Goal: Check status: Check status

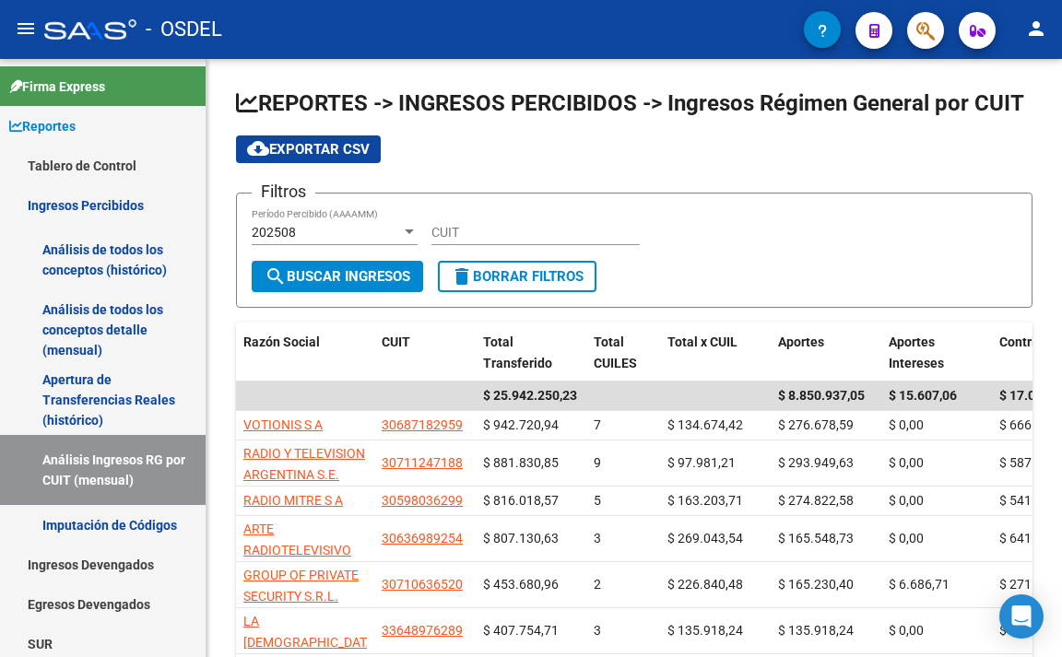
click at [938, 37] on button "button" at bounding box center [925, 30] width 37 height 37
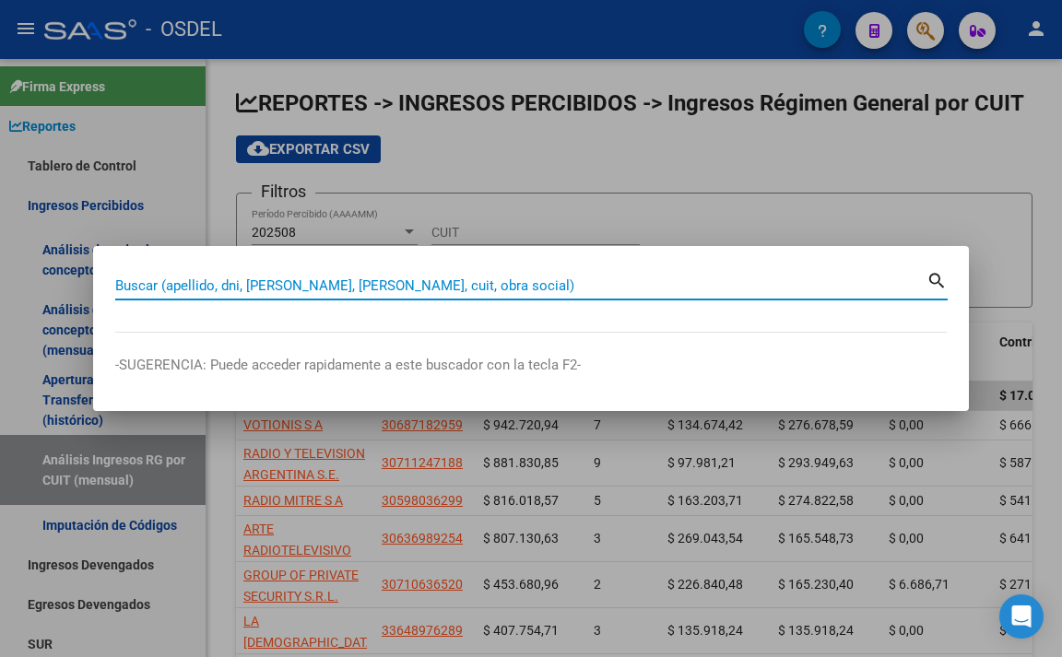
click at [460, 289] on input "Buscar (apellido, dni, [PERSON_NAME], [PERSON_NAME], cuit, obra social)" at bounding box center [520, 286] width 811 height 17
paste input "20.44580931.5"
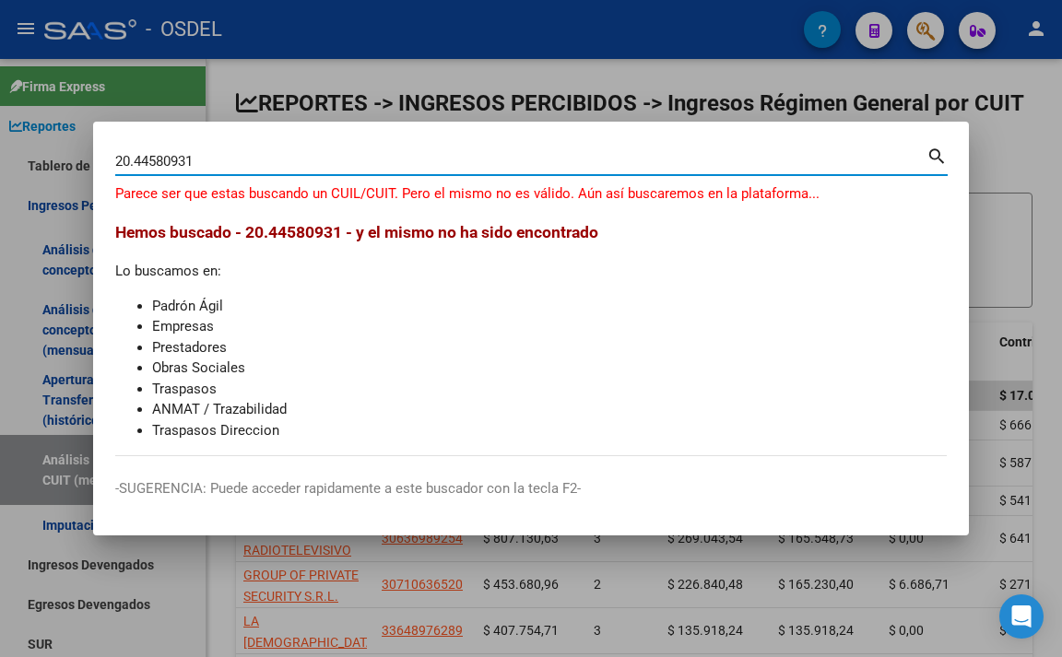
click at [135, 162] on input "20.44580931" at bounding box center [520, 161] width 811 height 17
type input "44580931"
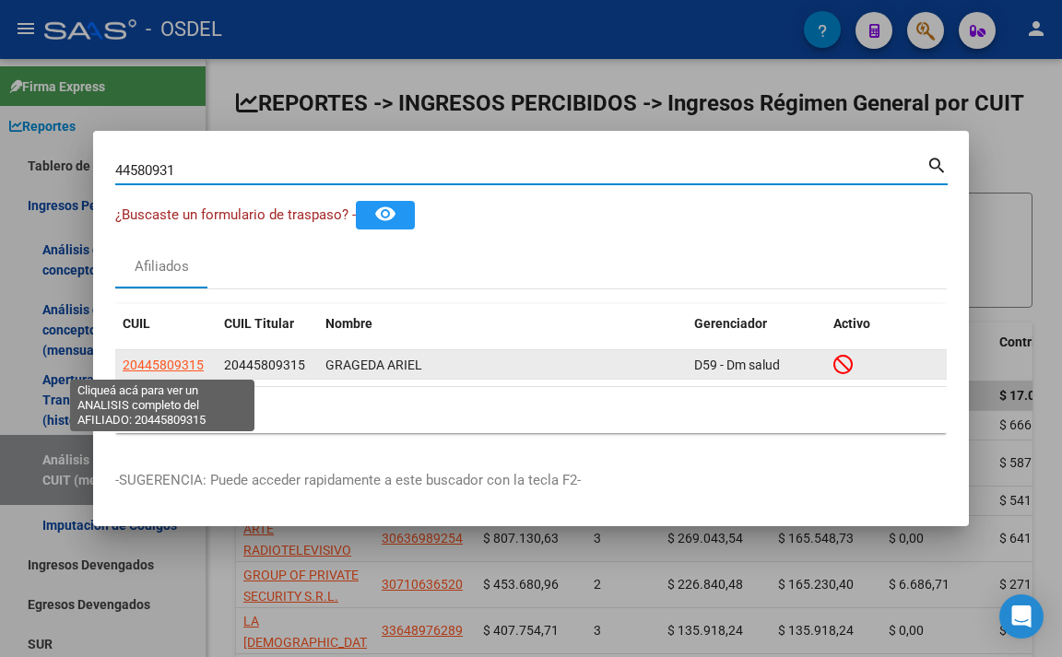
click at [152, 372] on span "20445809315" at bounding box center [163, 365] width 81 height 15
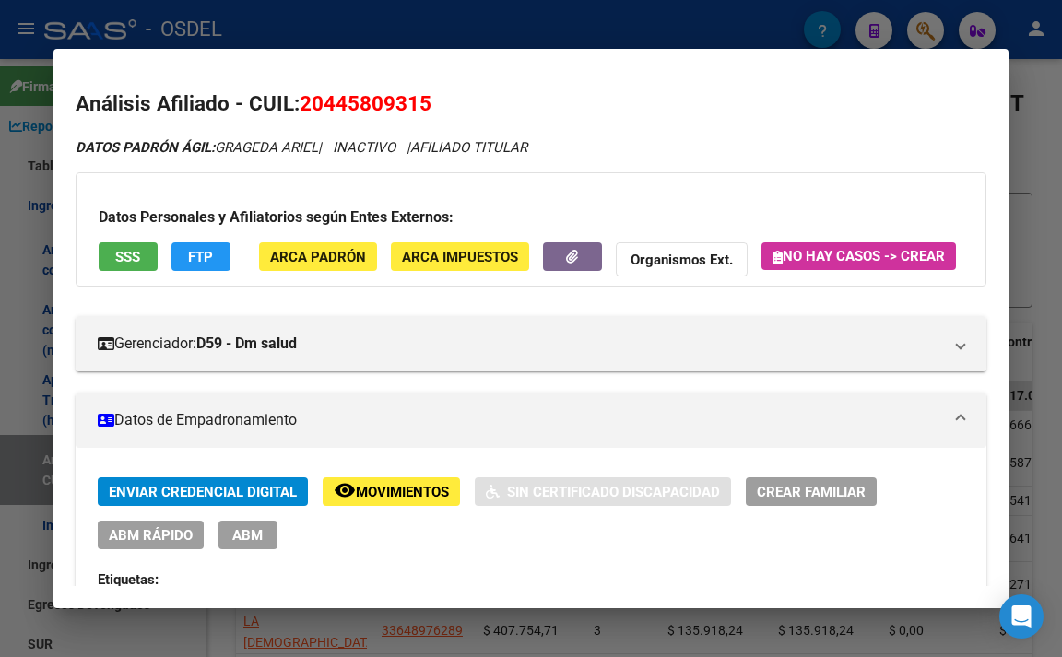
click at [204, 258] on span "FTP" at bounding box center [200, 257] width 25 height 17
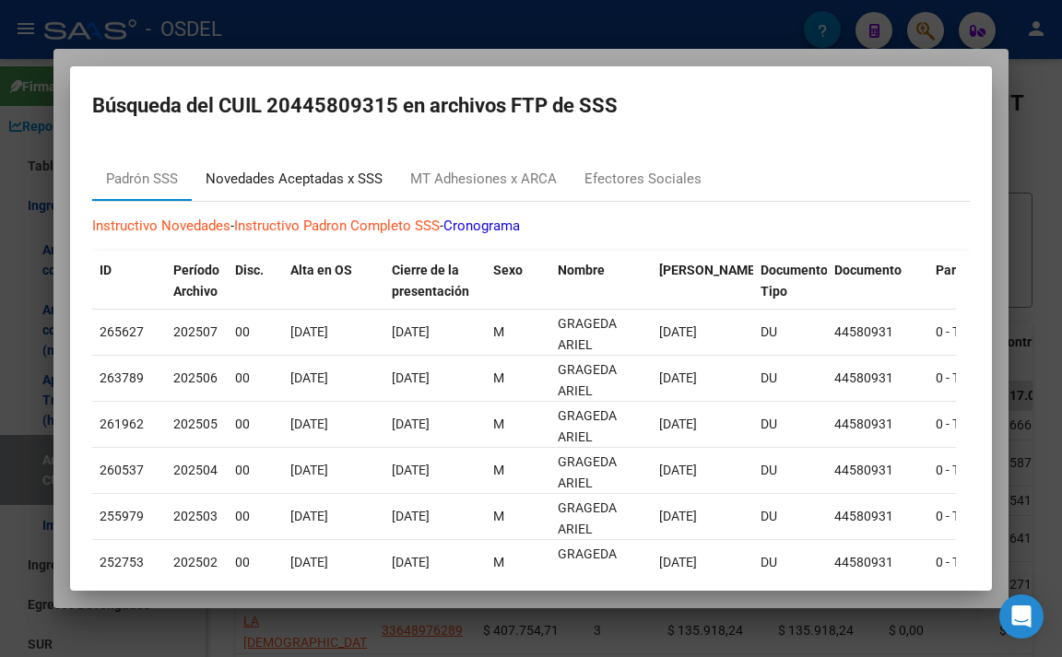
click at [373, 173] on div "Novedades Aceptadas x SSS" at bounding box center [294, 179] width 177 height 21
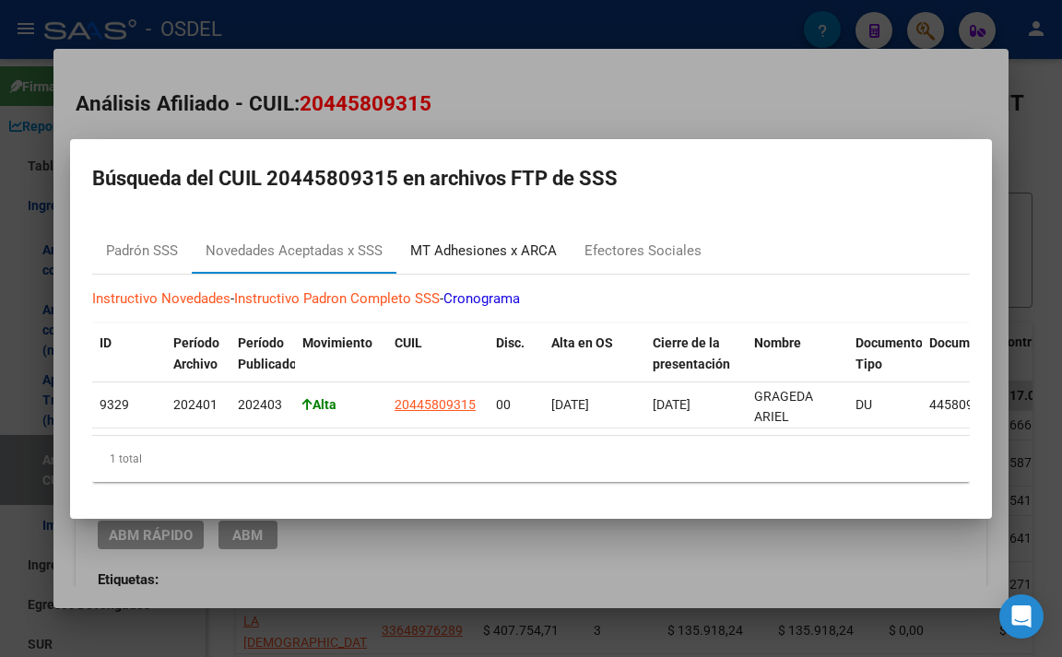
click at [503, 243] on div "MT Adhesiones x ARCA" at bounding box center [483, 251] width 147 height 21
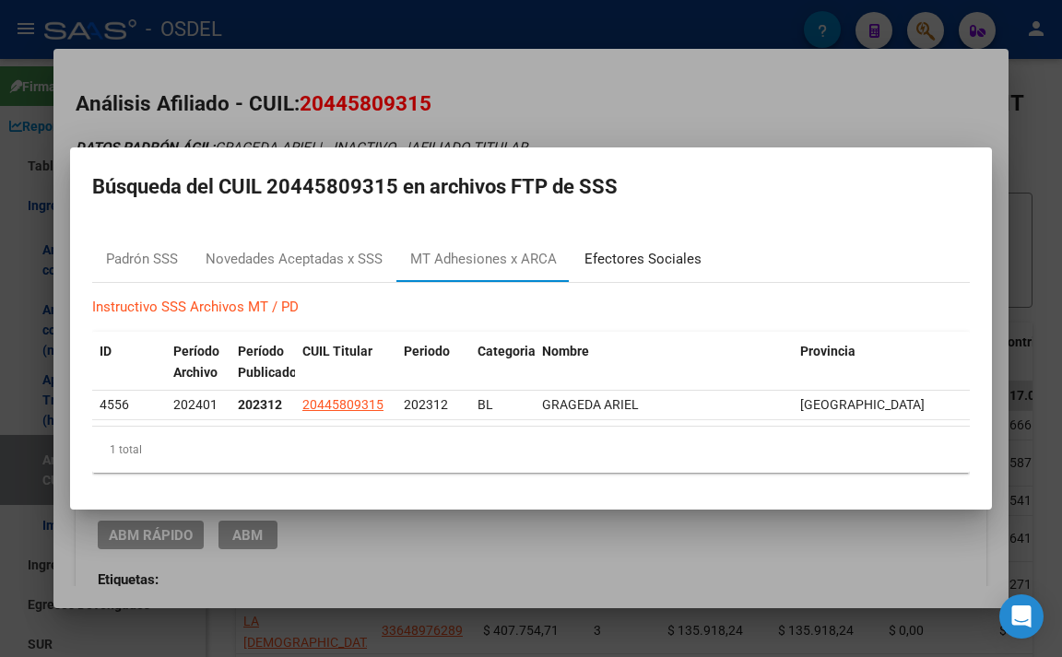
click at [614, 258] on div "Efectores Sociales" at bounding box center [643, 259] width 117 height 21
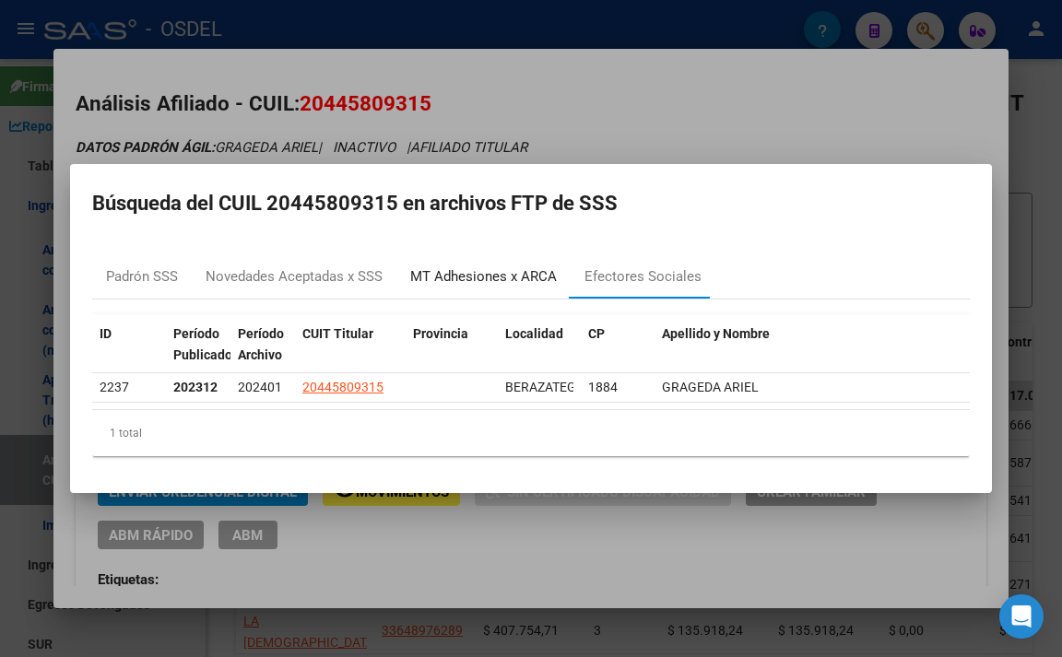
click at [495, 274] on div "MT Adhesiones x ARCA" at bounding box center [483, 276] width 147 height 21
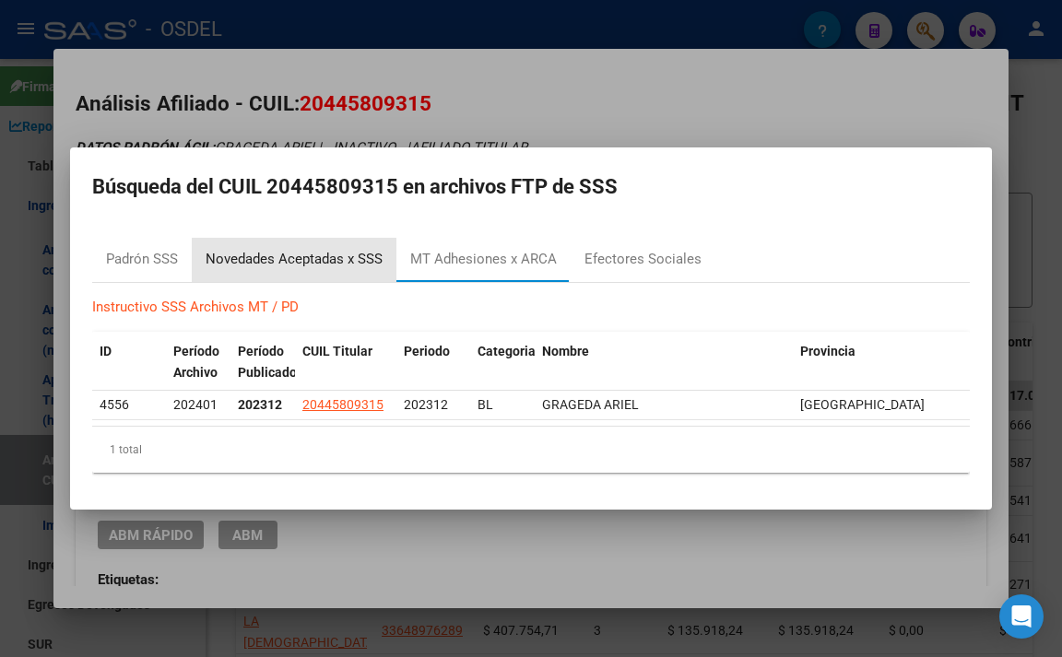
click at [326, 257] on div "Novedades Aceptadas x SSS" at bounding box center [294, 259] width 177 height 21
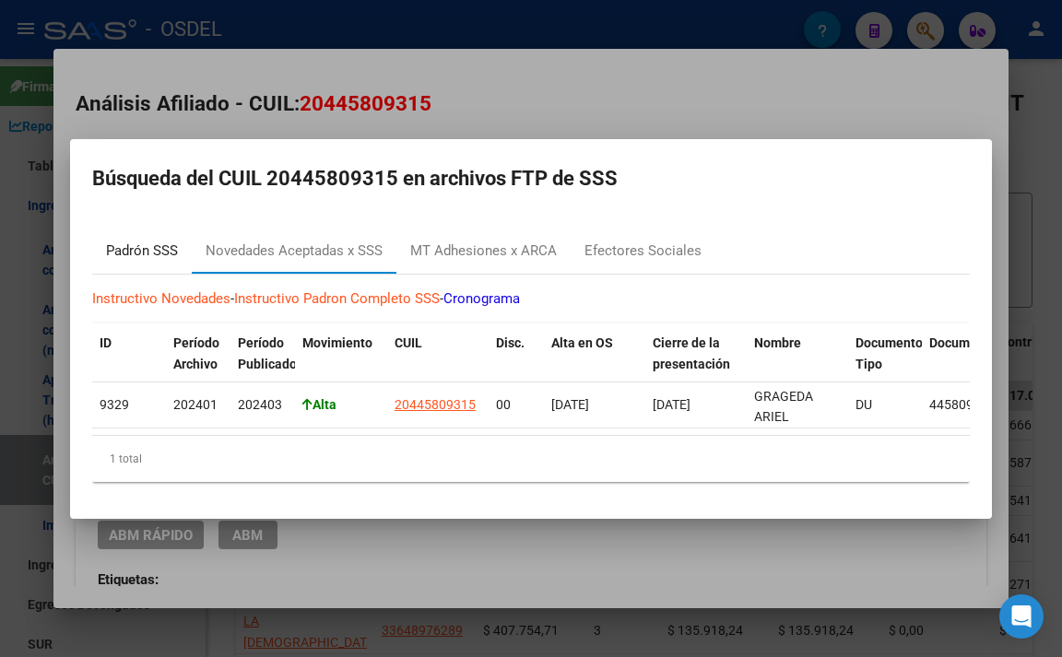
click at [154, 253] on div "Padrón SSS" at bounding box center [142, 251] width 72 height 21
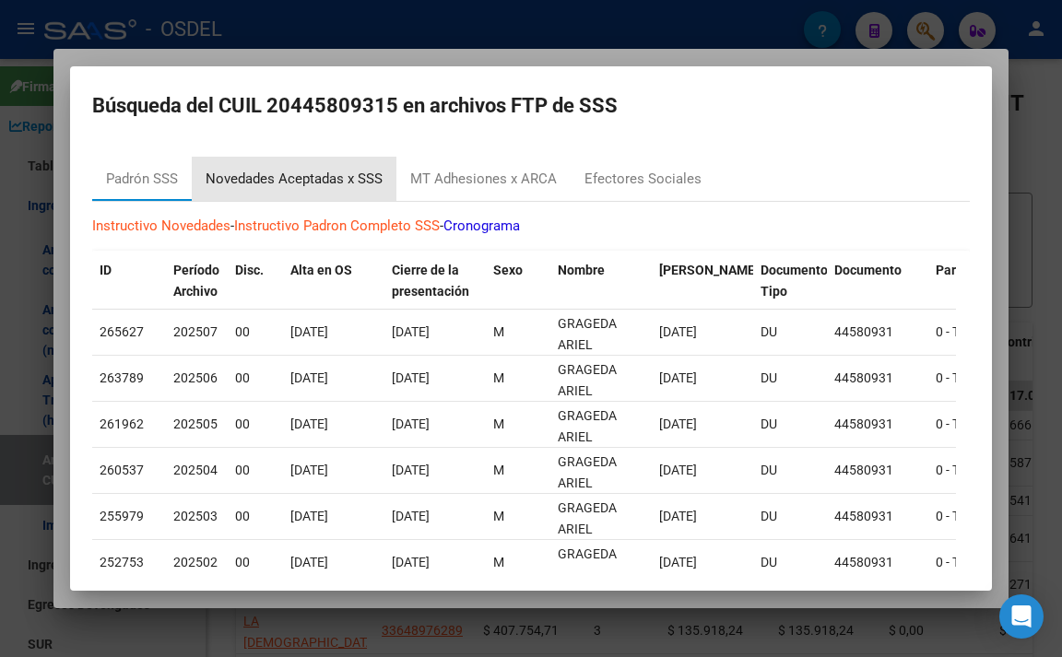
click at [326, 195] on div "Novedades Aceptadas x SSS" at bounding box center [294, 179] width 205 height 44
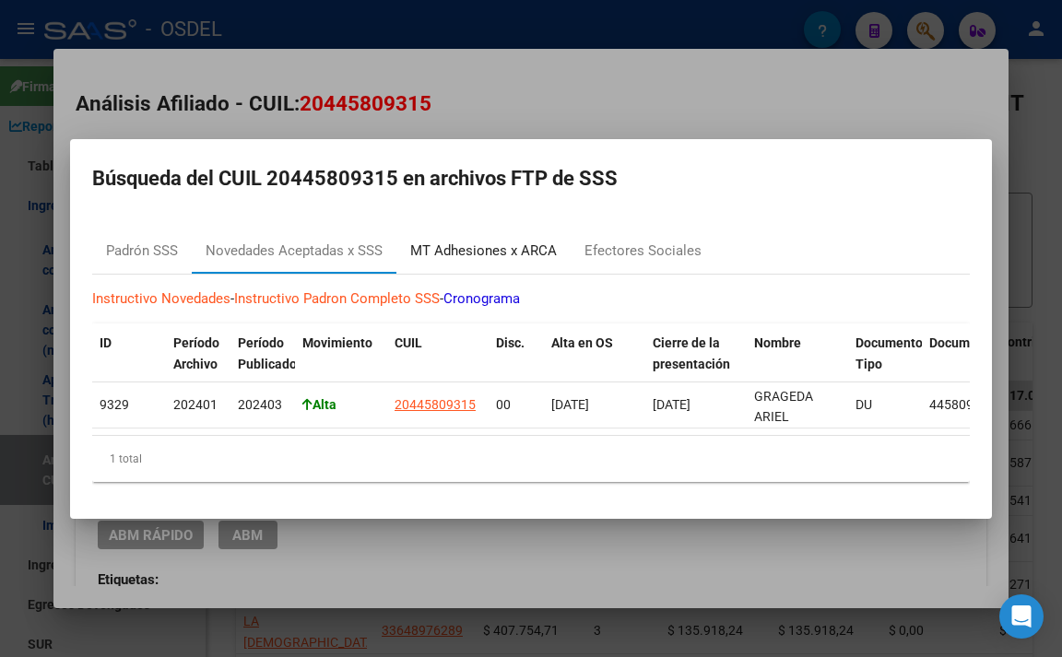
click at [491, 245] on div "MT Adhesiones x ARCA" at bounding box center [483, 251] width 147 height 21
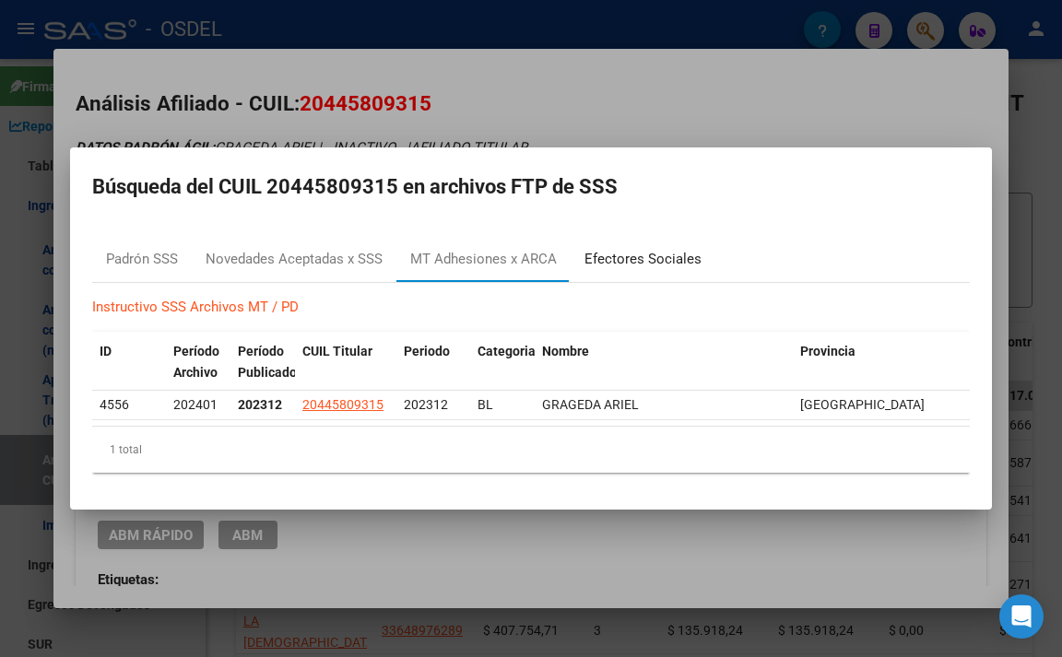
click at [643, 249] on div "Efectores Sociales" at bounding box center [643, 259] width 117 height 21
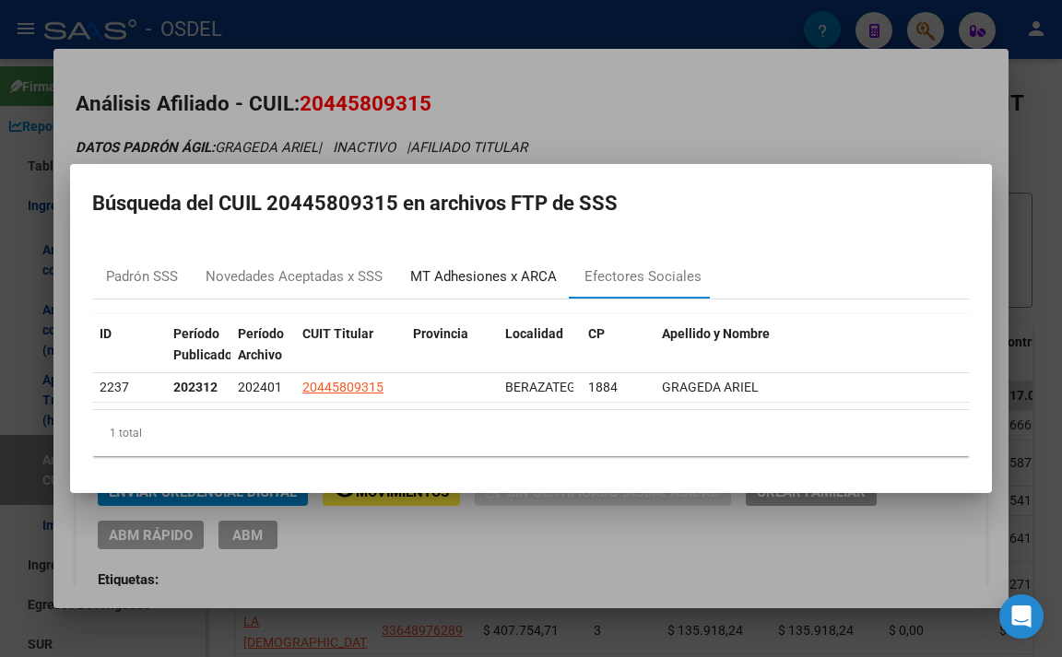
click at [482, 292] on div "MT Adhesiones x ARCA" at bounding box center [484, 277] width 174 height 44
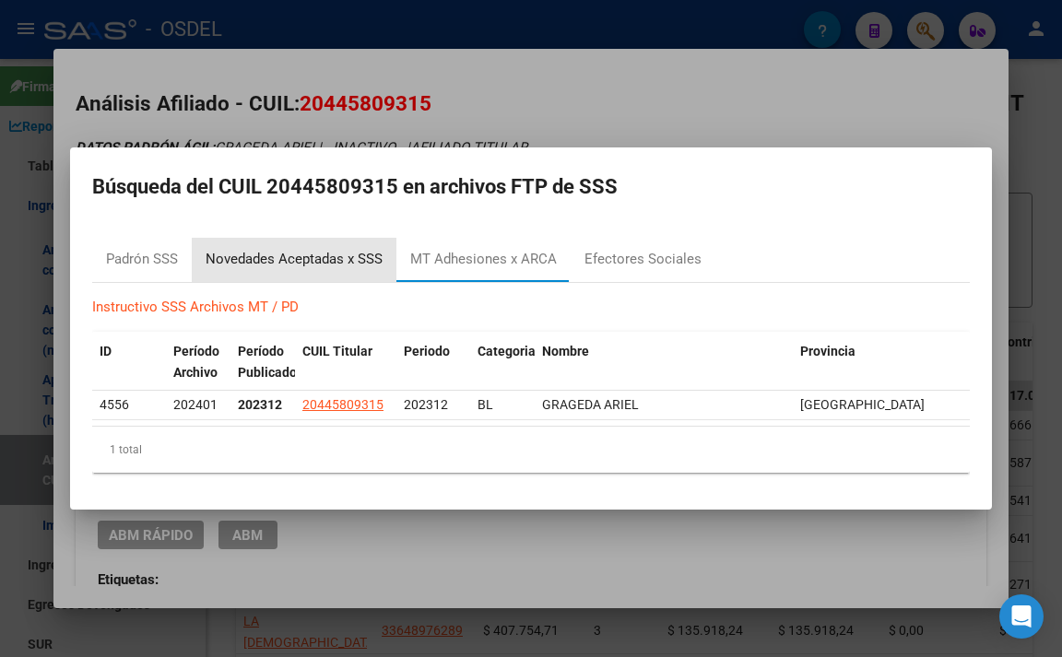
click at [321, 250] on div "Novedades Aceptadas x SSS" at bounding box center [294, 259] width 177 height 21
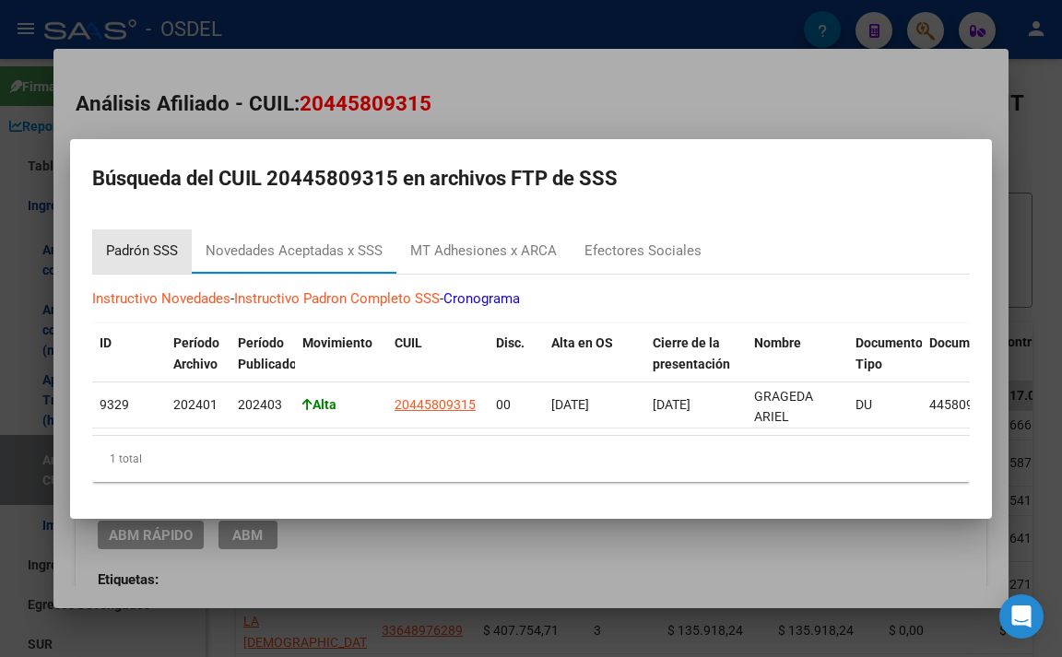
click at [145, 257] on div "Padrón SSS" at bounding box center [142, 252] width 100 height 44
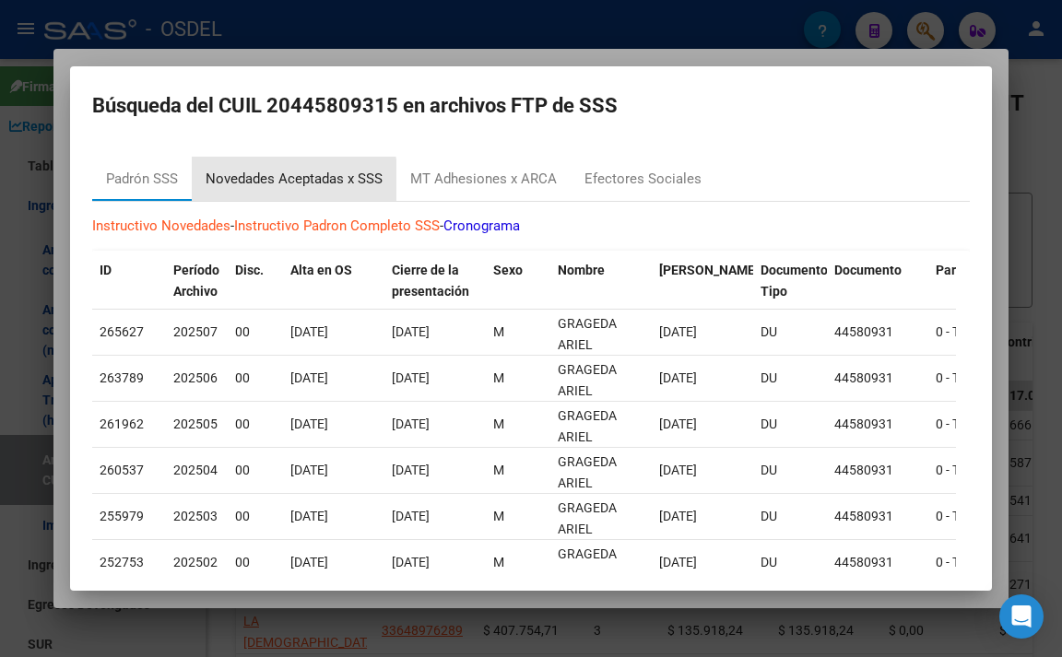
click at [227, 184] on div "Novedades Aceptadas x SSS" at bounding box center [294, 179] width 177 height 21
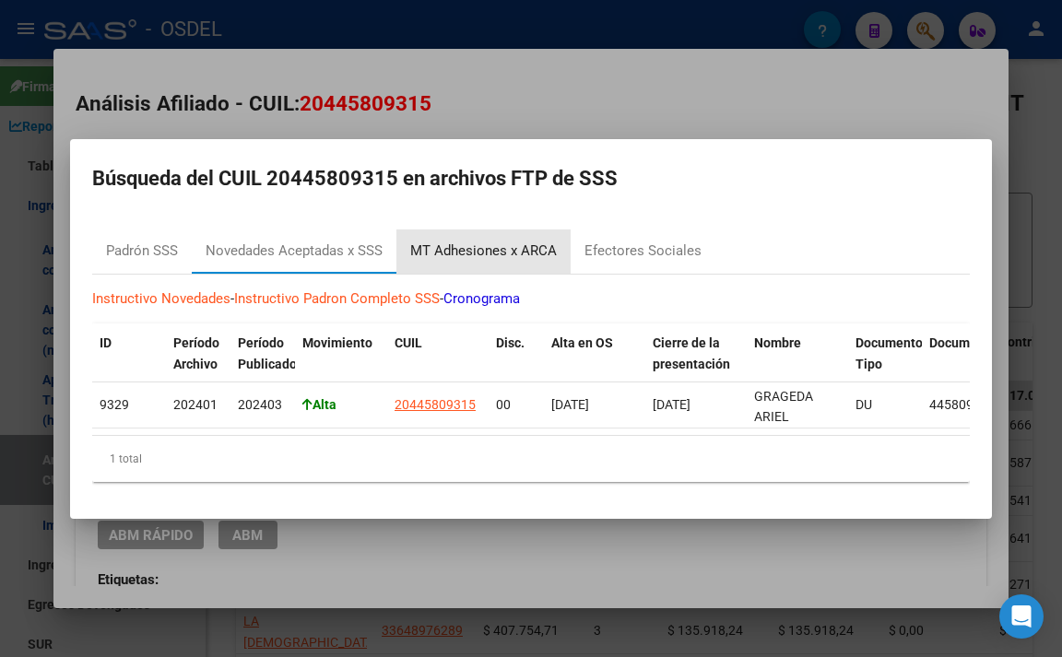
click at [506, 251] on div "MT Adhesiones x ARCA" at bounding box center [483, 251] width 147 height 21
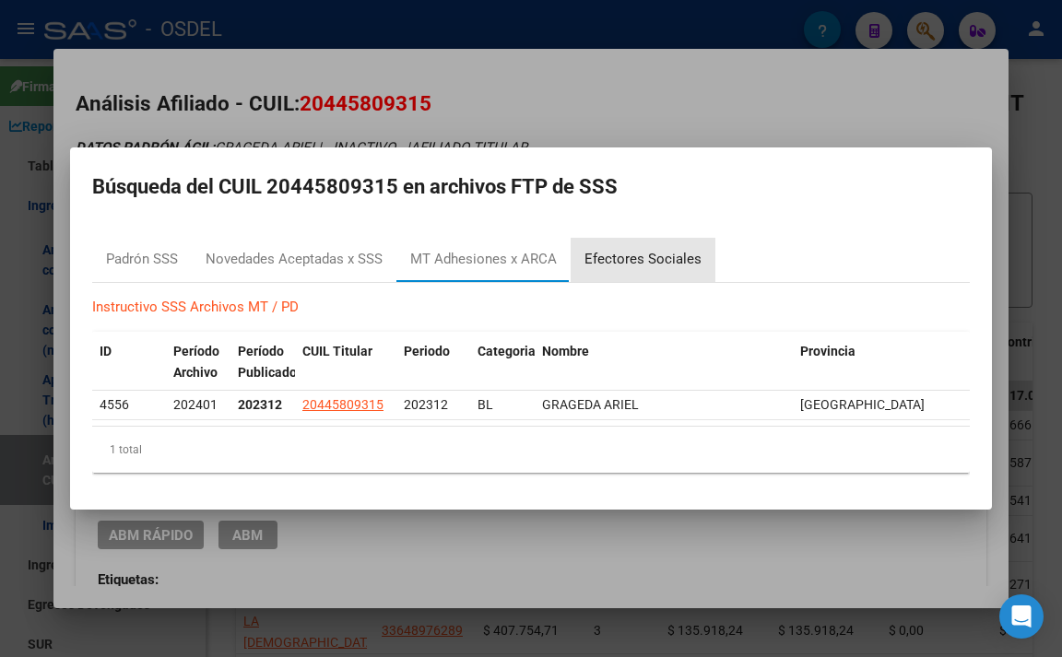
click at [646, 266] on div "Efectores Sociales" at bounding box center [643, 260] width 145 height 44
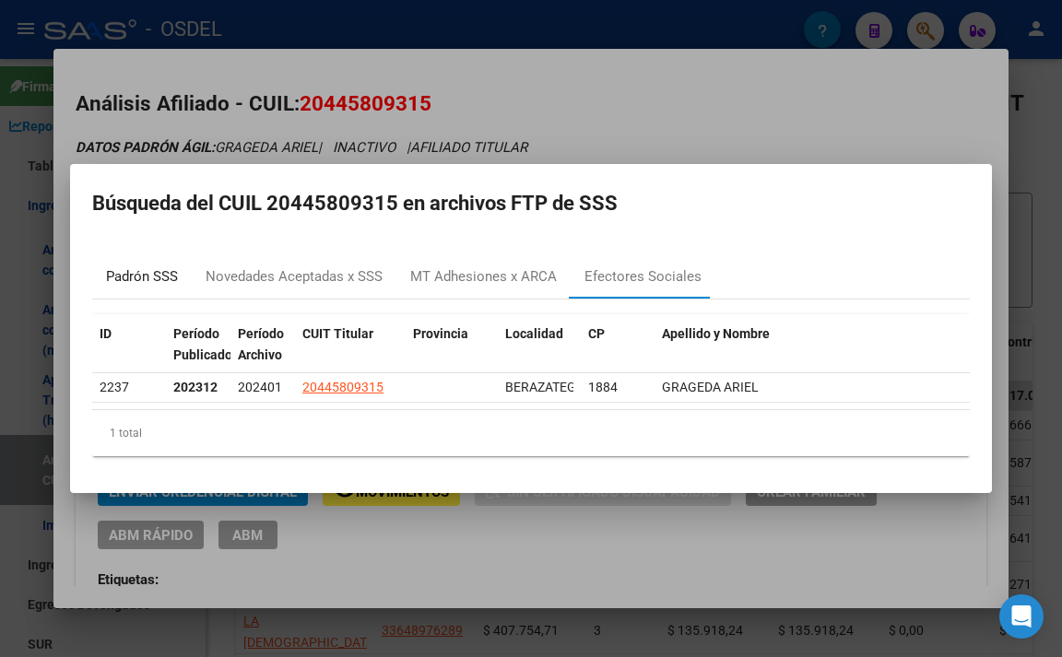
click at [123, 278] on div "Padrón SSS" at bounding box center [142, 276] width 72 height 21
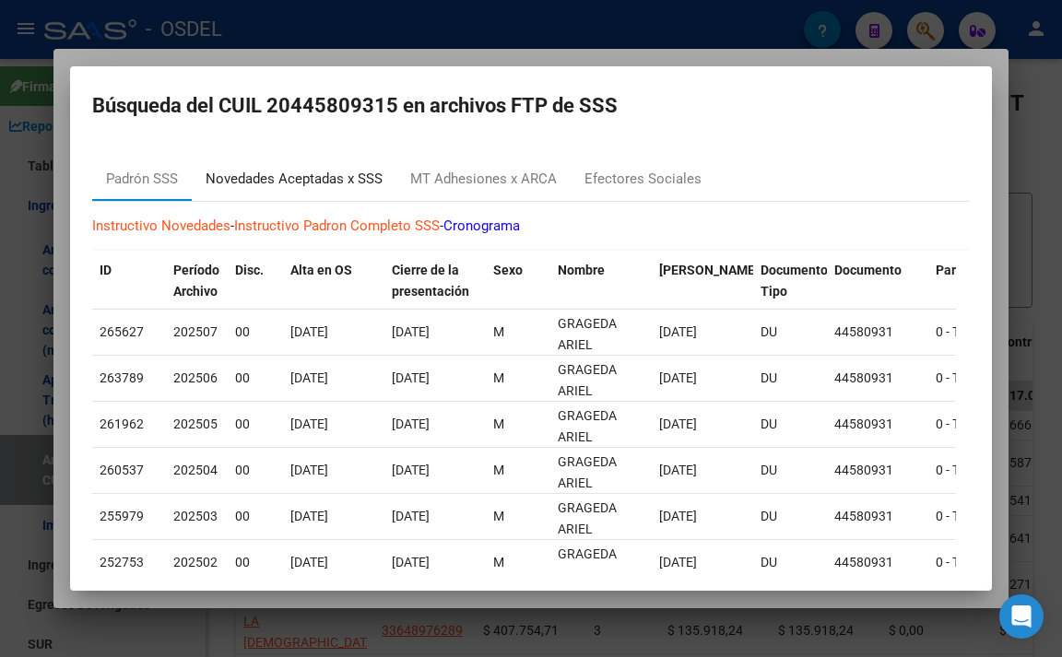
click at [342, 184] on div "Novedades Aceptadas x SSS" at bounding box center [294, 179] width 177 height 21
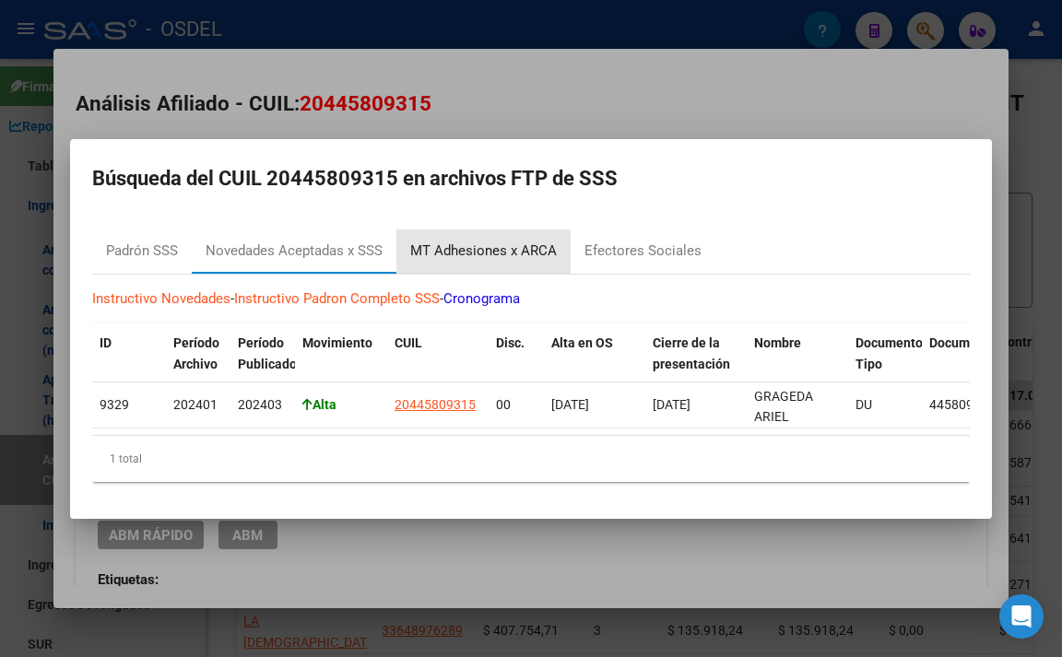
click at [483, 257] on div "MT Adhesiones x ARCA" at bounding box center [484, 252] width 174 height 44
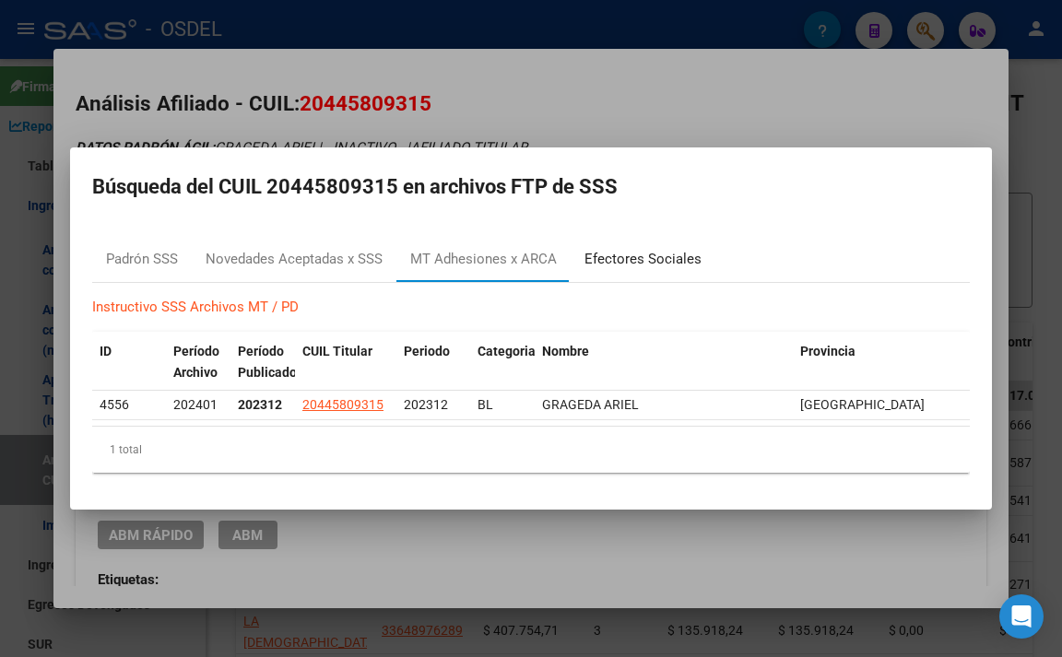
click at [609, 255] on div "Efectores Sociales" at bounding box center [643, 259] width 117 height 21
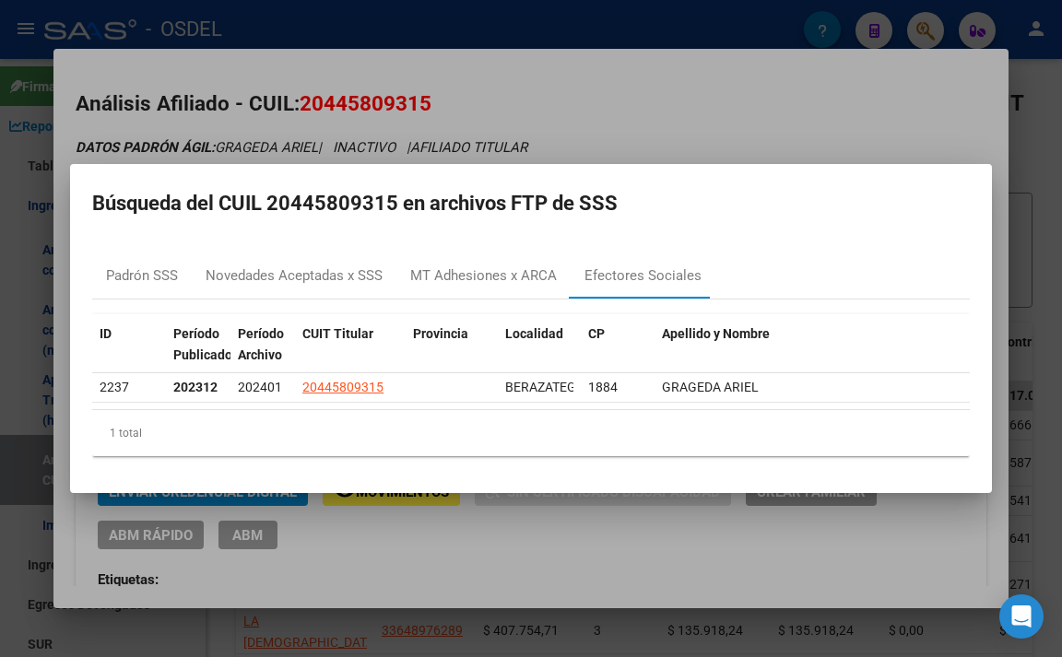
click at [589, 132] on div at bounding box center [531, 328] width 1062 height 657
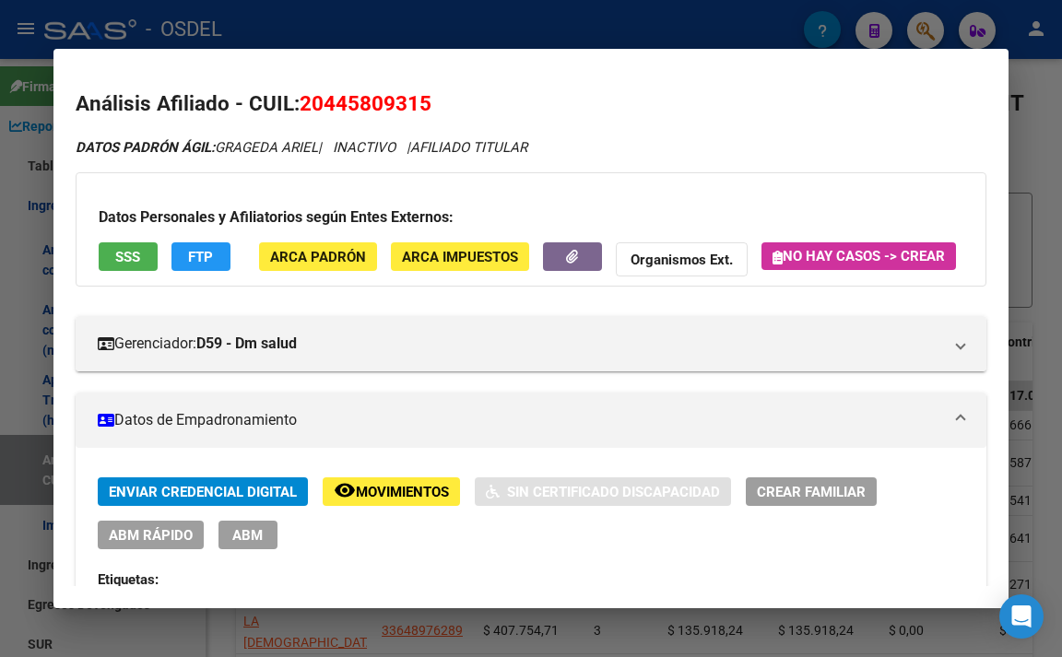
click at [621, 12] on div at bounding box center [531, 328] width 1062 height 657
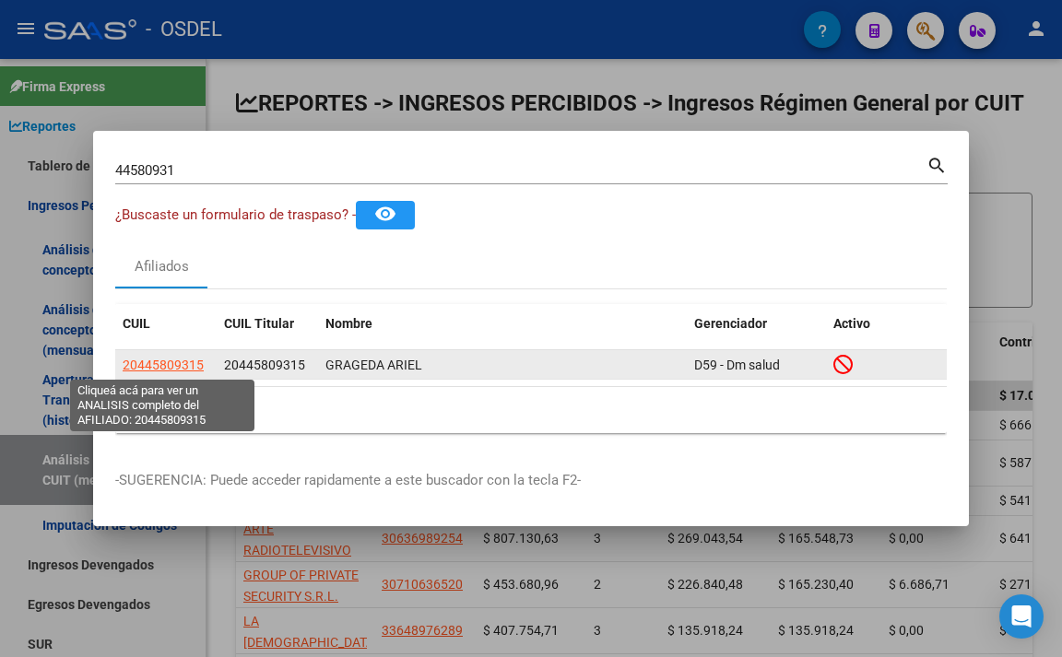
click at [189, 361] on span "20445809315" at bounding box center [163, 365] width 81 height 15
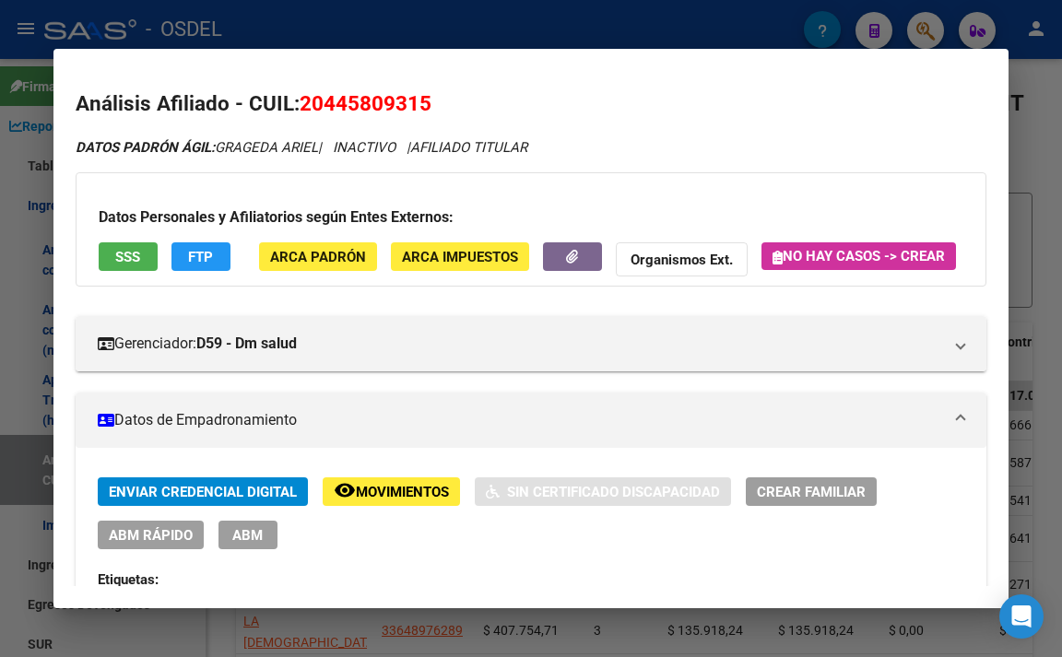
click at [129, 256] on span "SSS" at bounding box center [127, 257] width 25 height 17
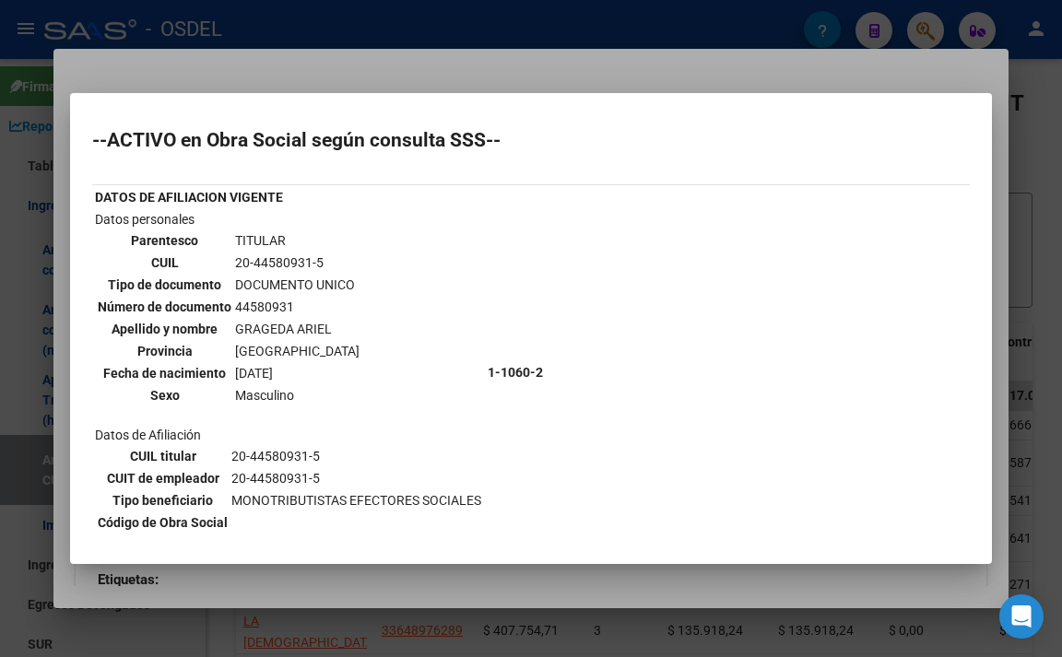
click at [572, 79] on div at bounding box center [531, 328] width 1062 height 657
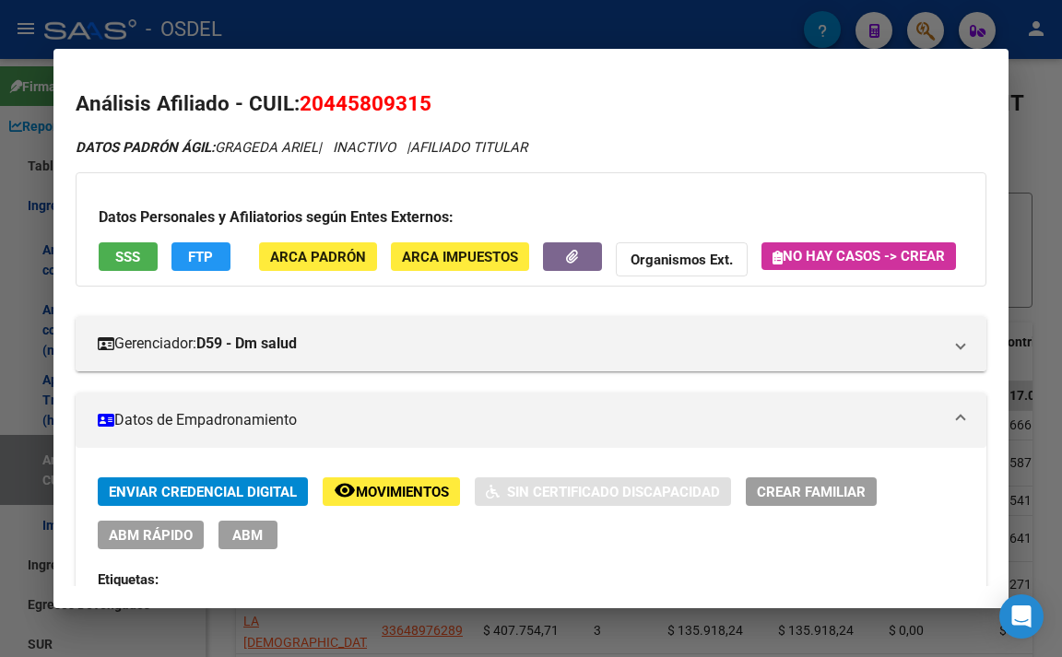
click at [194, 249] on span "FTP" at bounding box center [200, 257] width 25 height 17
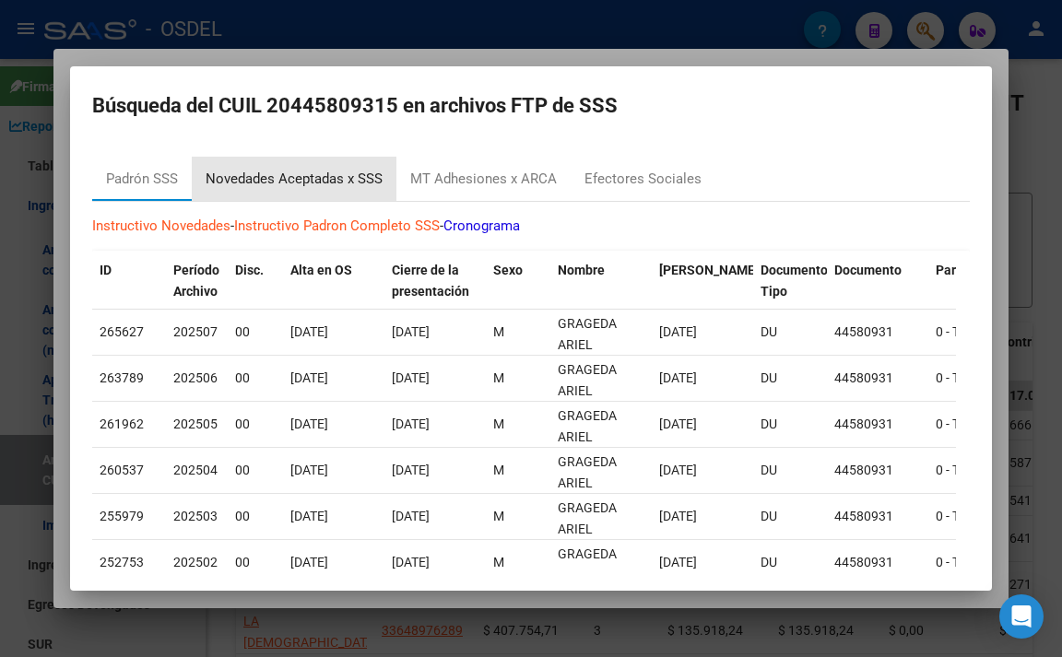
click at [372, 182] on div "Novedades Aceptadas x SSS" at bounding box center [294, 179] width 177 height 21
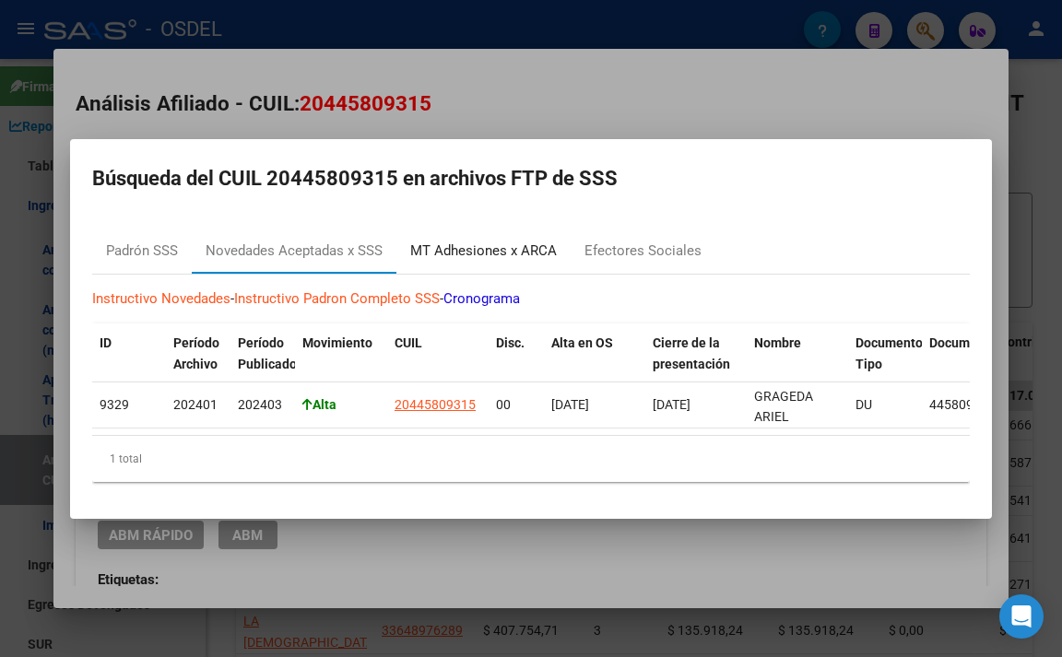
click at [447, 255] on div "MT Adhesiones x ARCA" at bounding box center [483, 251] width 147 height 21
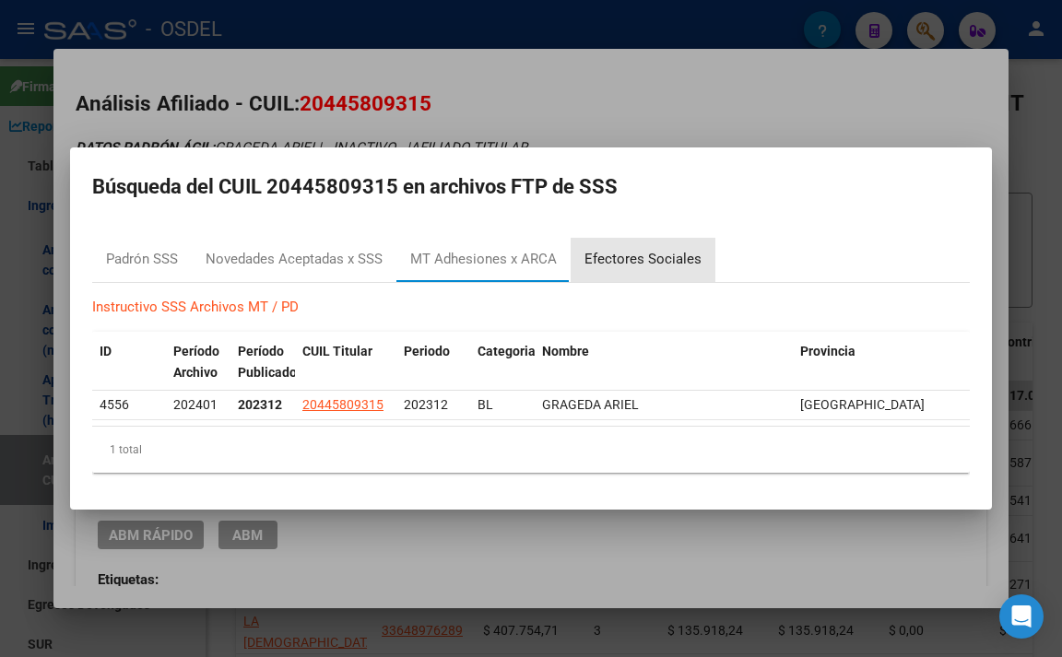
click at [656, 260] on div "Efectores Sociales" at bounding box center [643, 259] width 117 height 21
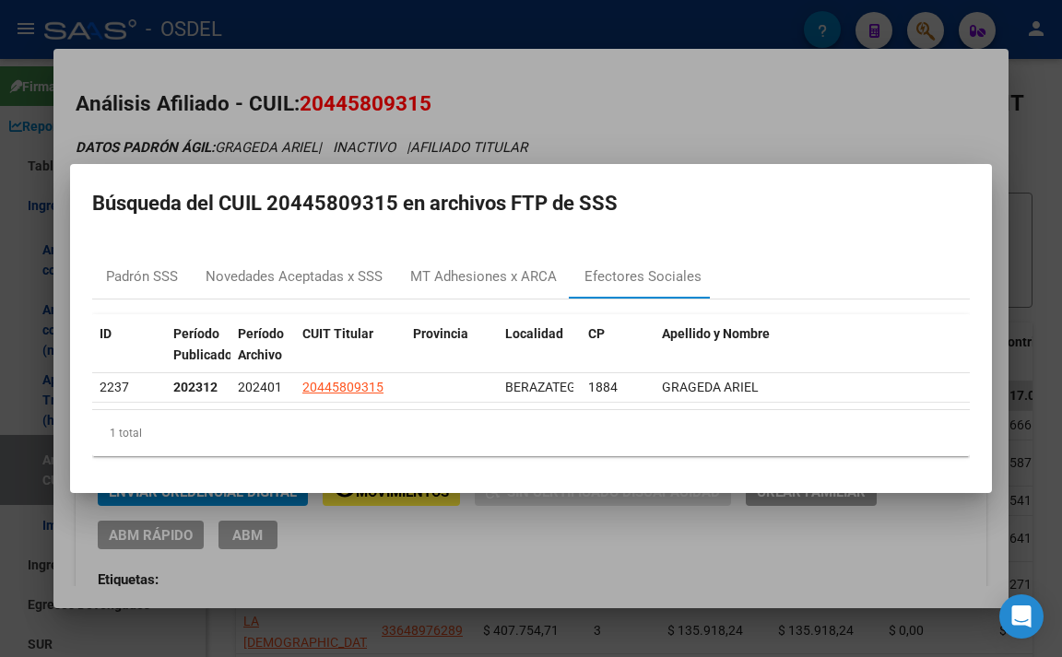
click at [624, 144] on div at bounding box center [531, 328] width 1062 height 657
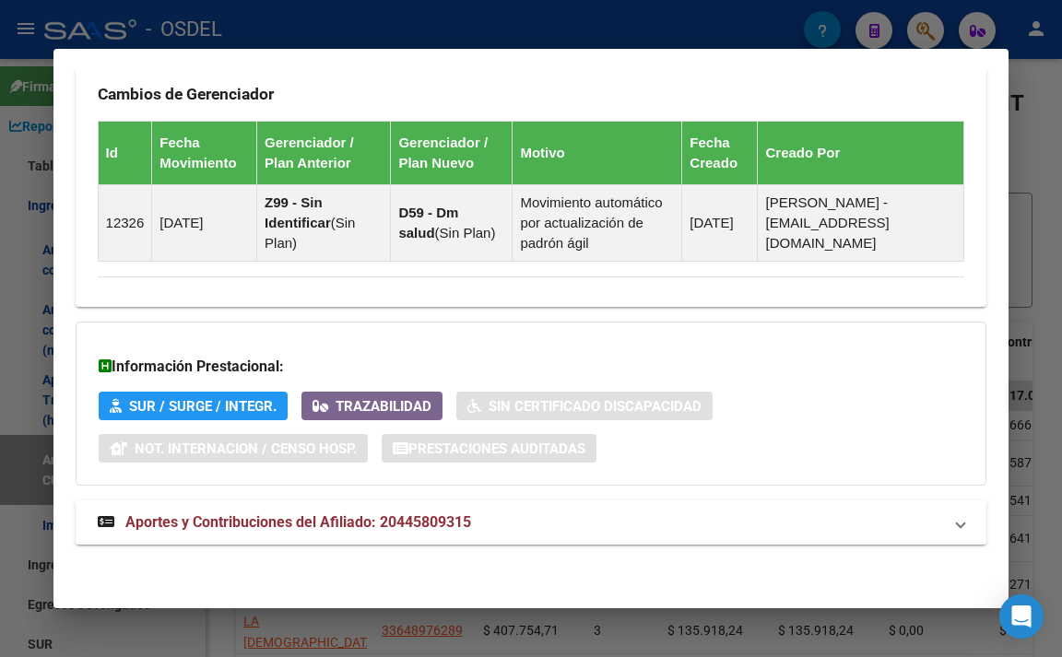
scroll to position [1320, 0]
click at [413, 514] on span "Aportes y Contribuciones del Afiliado: 20445809315" at bounding box center [298, 523] width 346 height 18
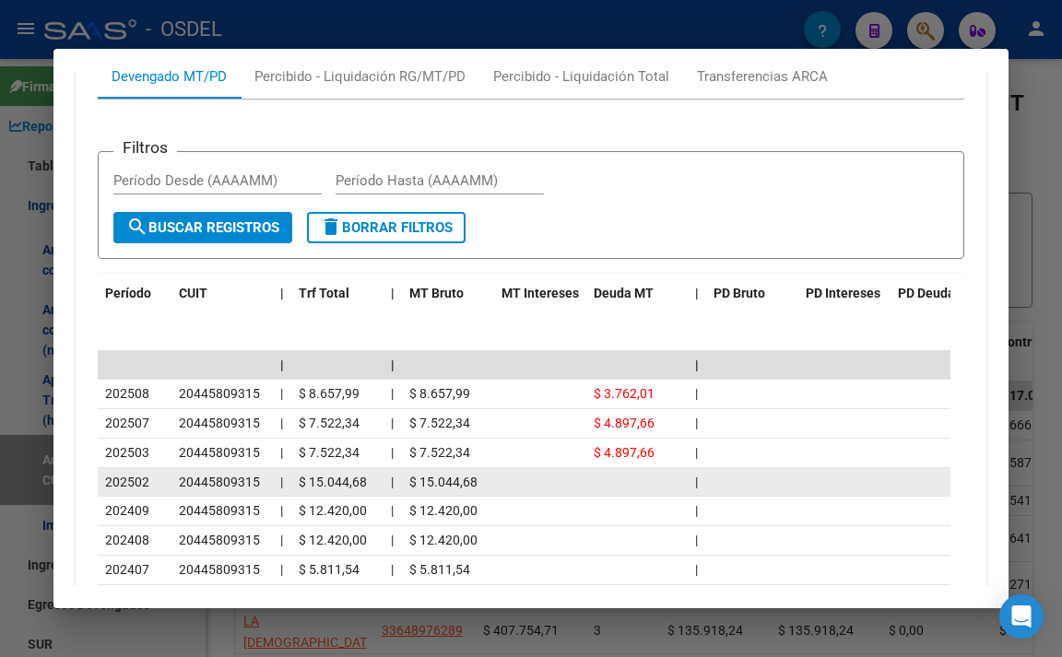
scroll to position [1797, 0]
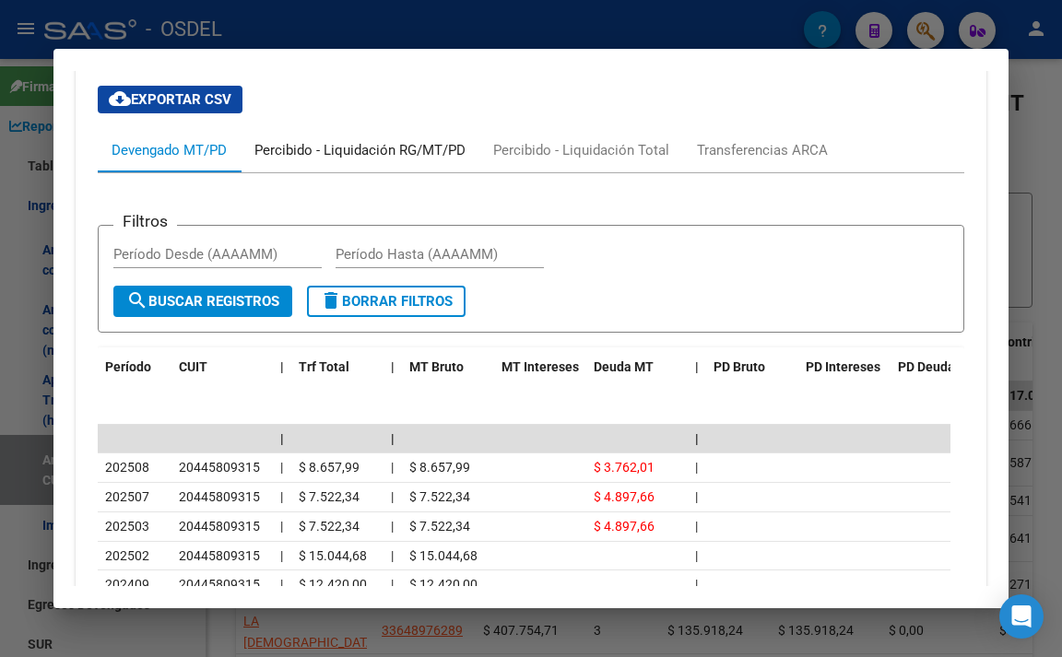
click at [417, 160] on div "Percibido - Liquidación RG/MT/PD" at bounding box center [360, 150] width 211 height 20
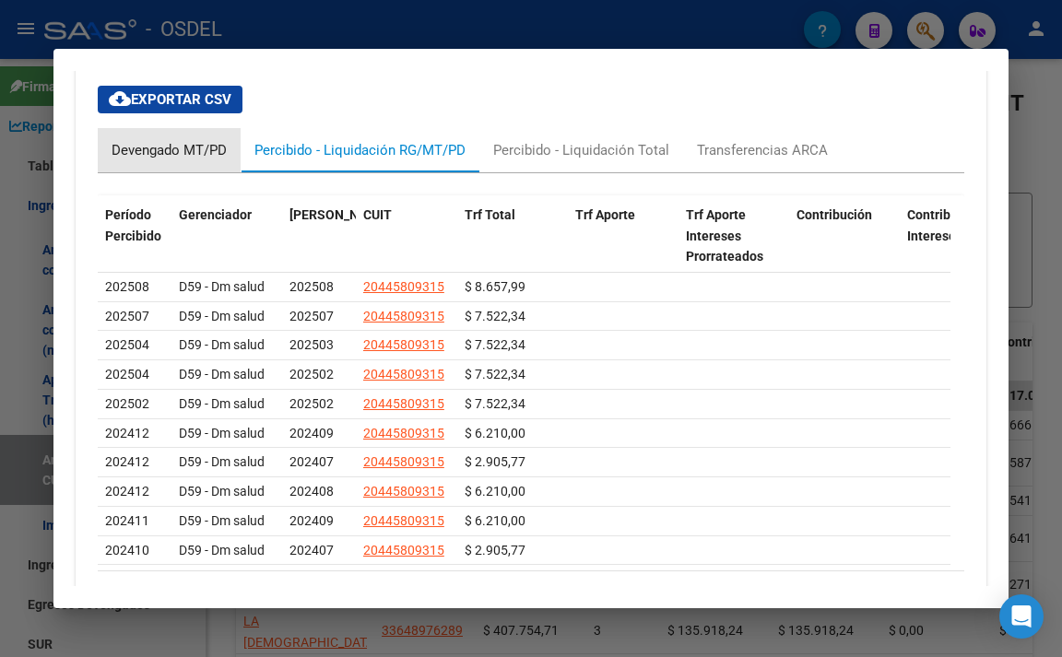
click at [139, 160] on div "Devengado MT/PD" at bounding box center [169, 150] width 115 height 20
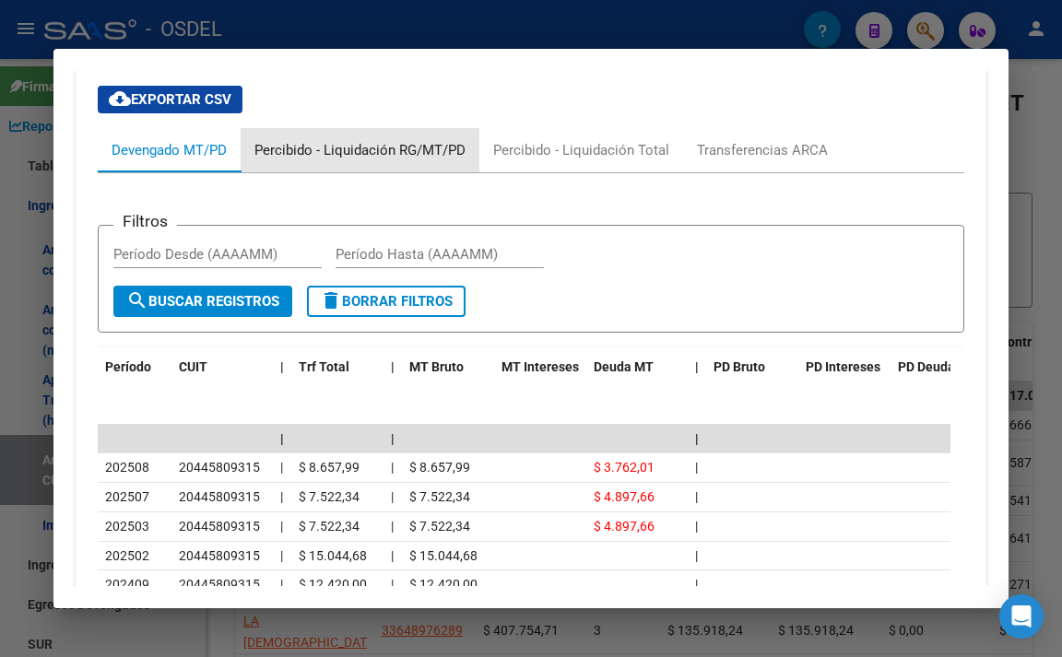
click at [405, 172] on div "Percibido - Liquidación RG/MT/PD" at bounding box center [360, 150] width 239 height 44
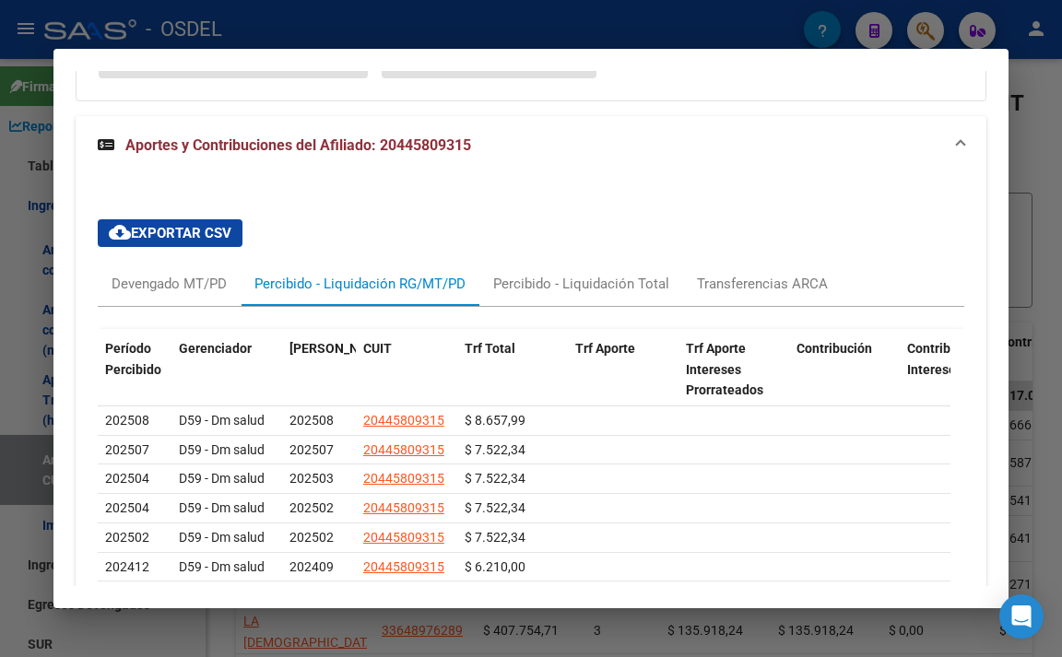
scroll to position [1601, 0]
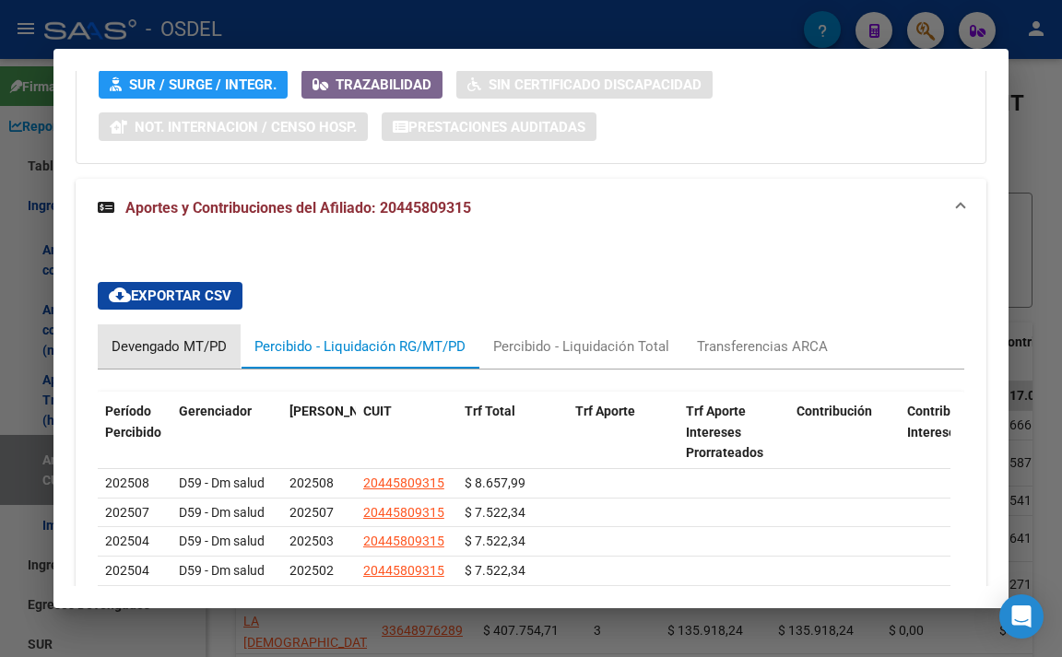
click at [200, 357] on div "Devengado MT/PD" at bounding box center [169, 347] width 115 height 20
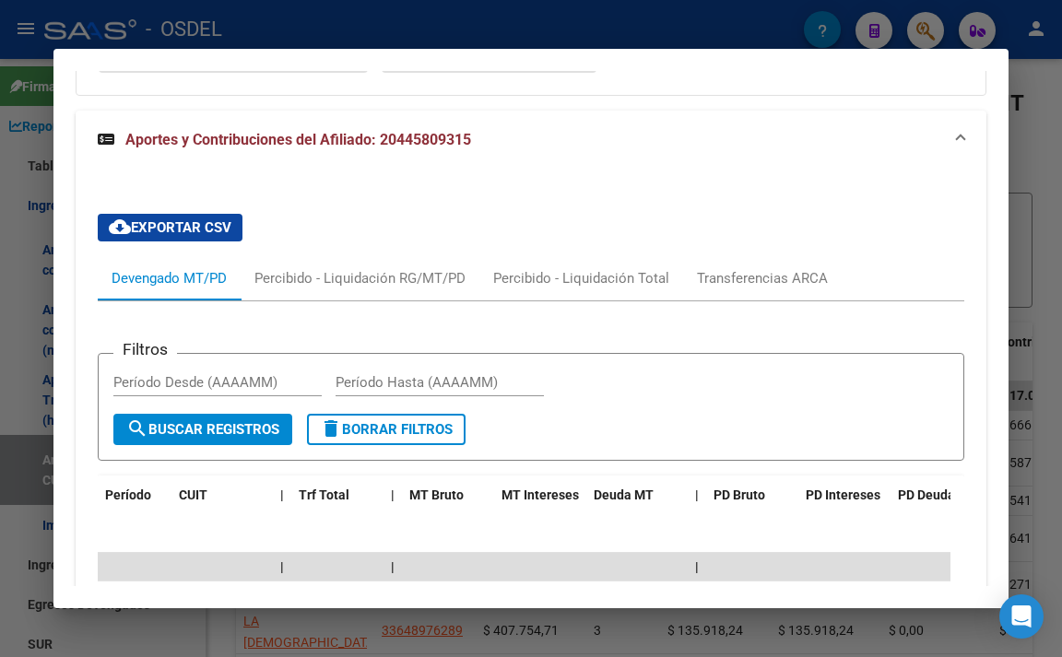
scroll to position [1693, 0]
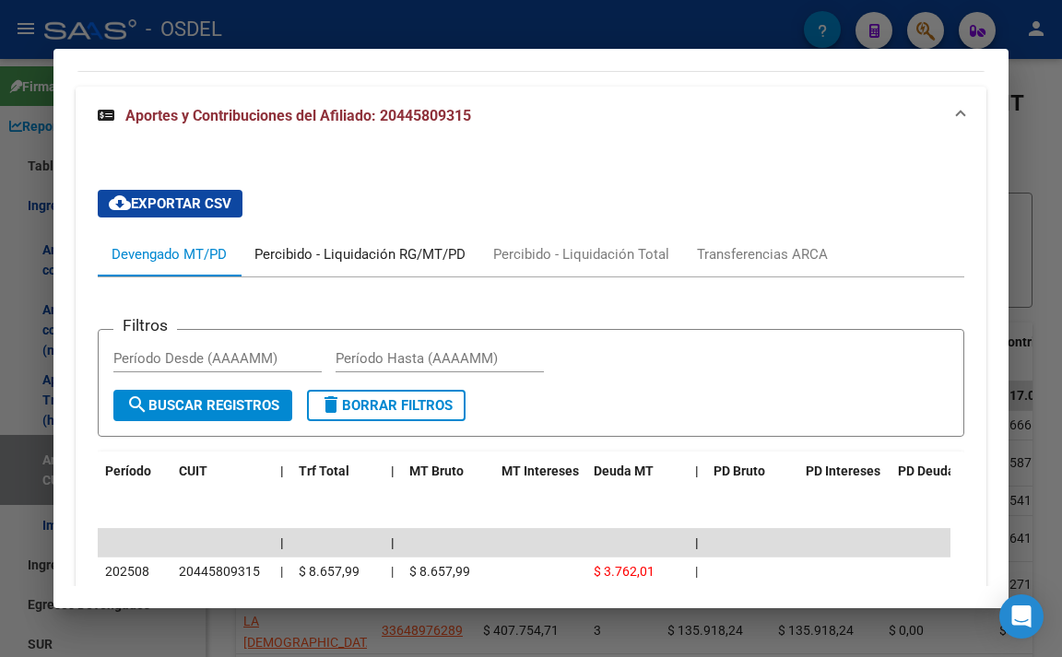
click at [390, 265] on div "Percibido - Liquidación RG/MT/PD" at bounding box center [360, 254] width 211 height 20
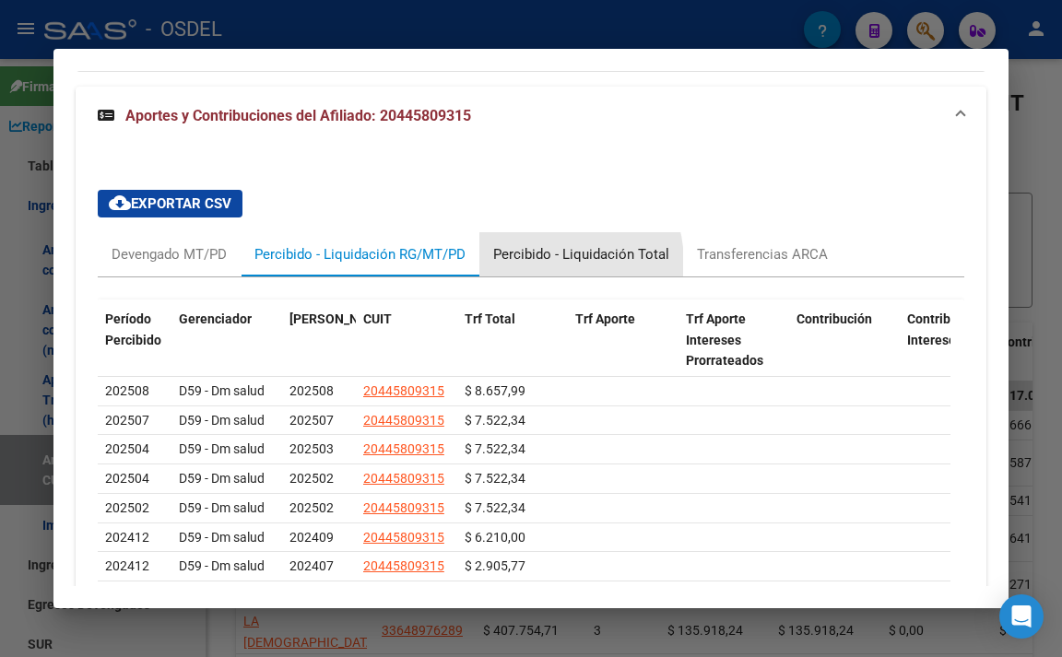
click at [547, 265] on div "Percibido - Liquidación Total" at bounding box center [581, 254] width 176 height 20
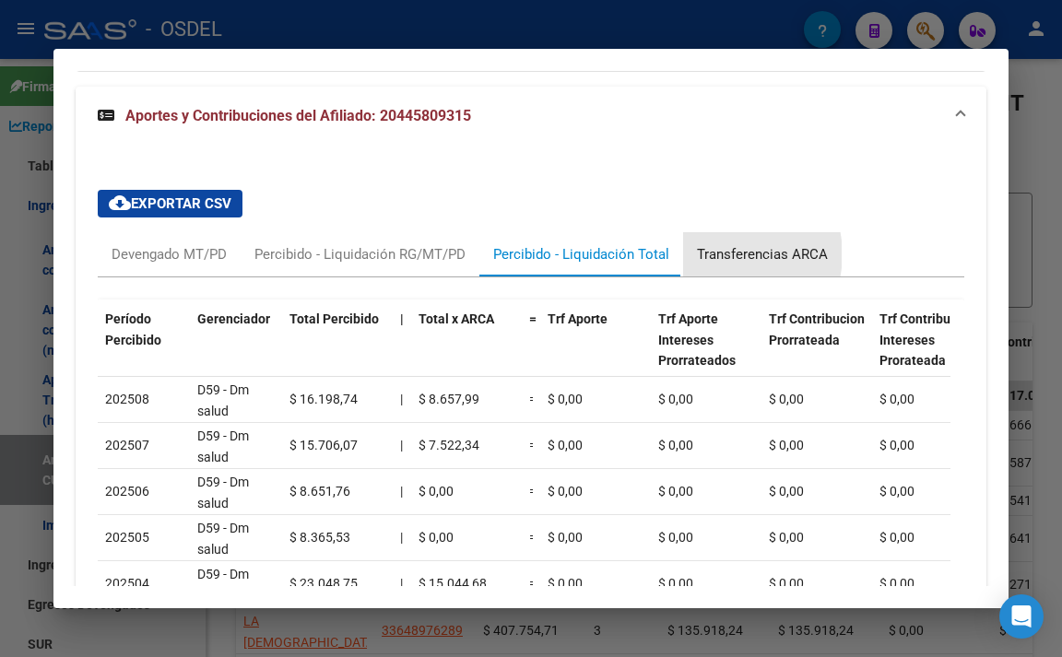
click at [732, 265] on div "Transferencias ARCA" at bounding box center [762, 254] width 131 height 20
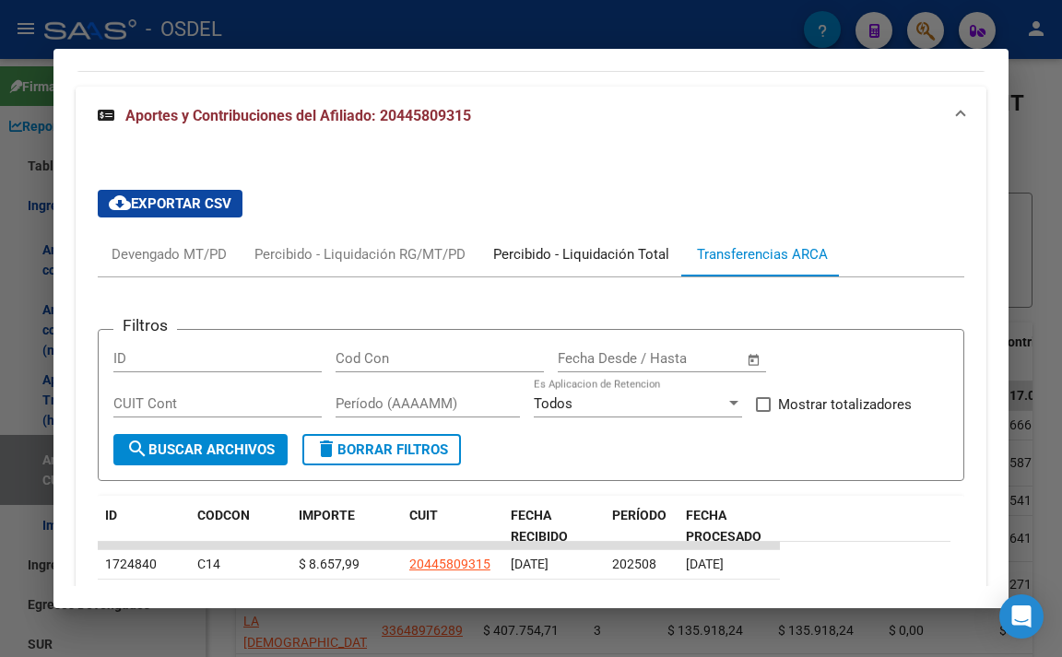
click at [583, 277] on div "Percibido - Liquidación Total" at bounding box center [582, 254] width 204 height 44
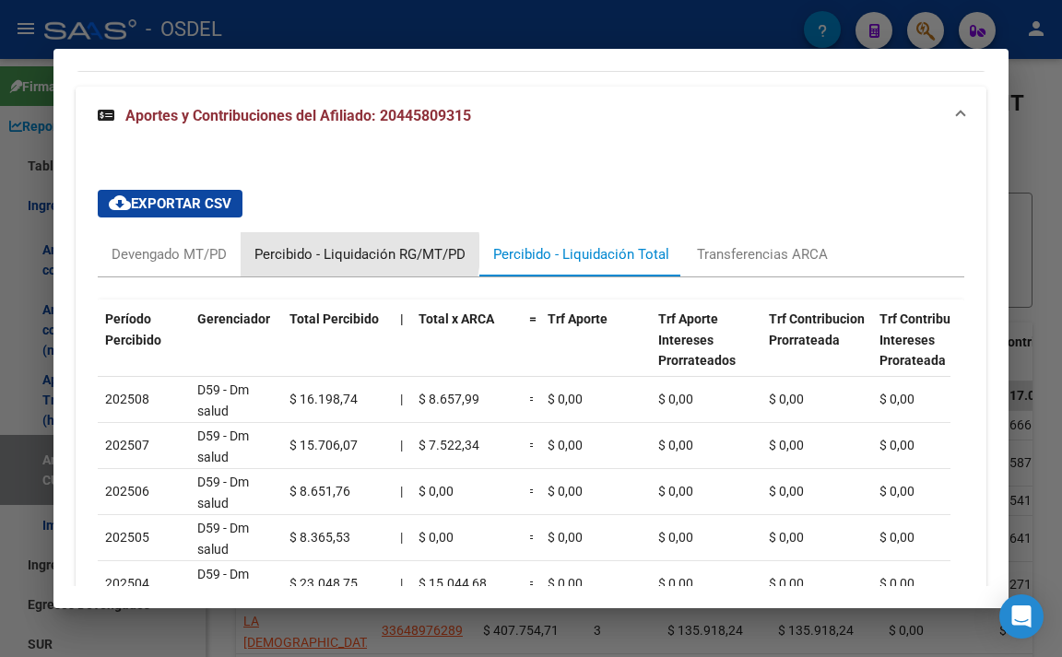
click at [335, 265] on div "Percibido - Liquidación RG/MT/PD" at bounding box center [360, 254] width 211 height 20
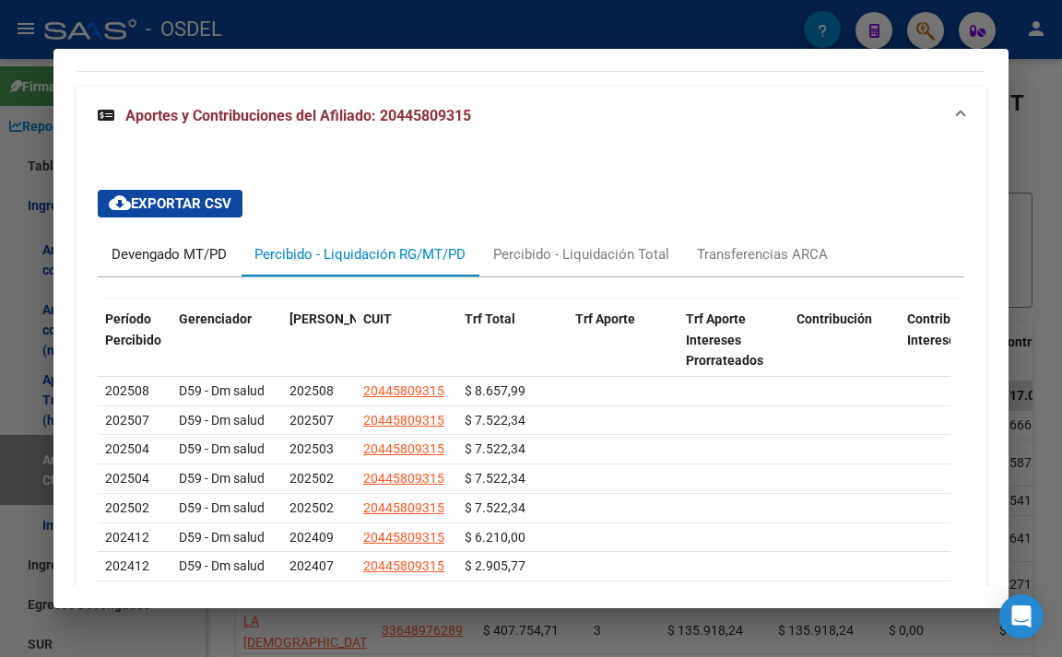
click at [195, 265] on div "Devengado MT/PD" at bounding box center [169, 254] width 115 height 20
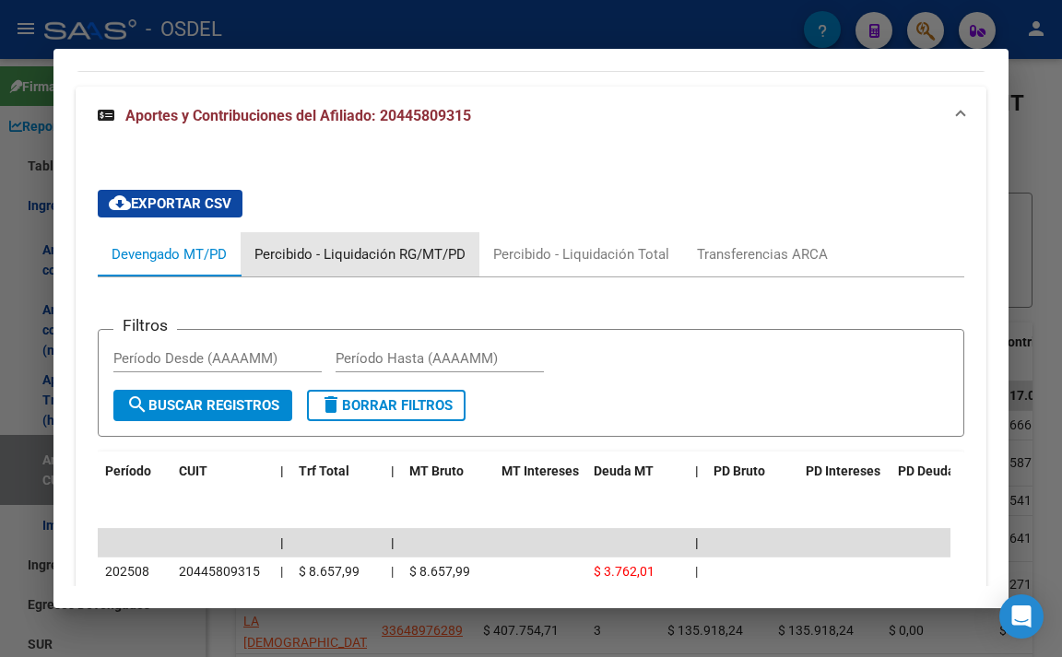
click at [425, 265] on div "Percibido - Liquidación RG/MT/PD" at bounding box center [360, 254] width 211 height 20
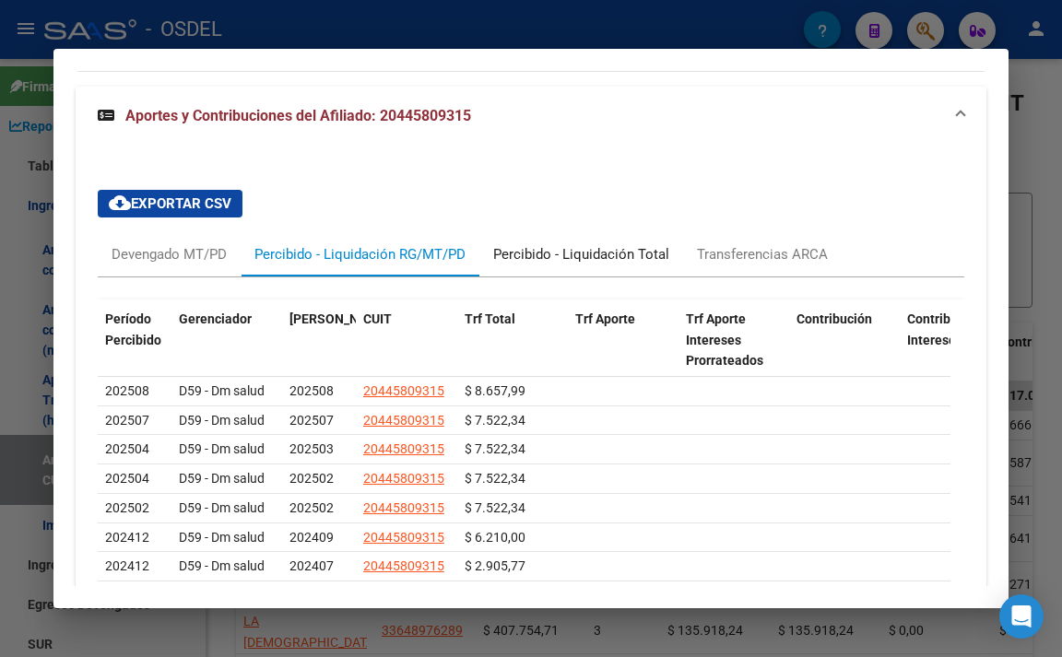
click at [609, 265] on div "Percibido - Liquidación Total" at bounding box center [581, 254] width 176 height 20
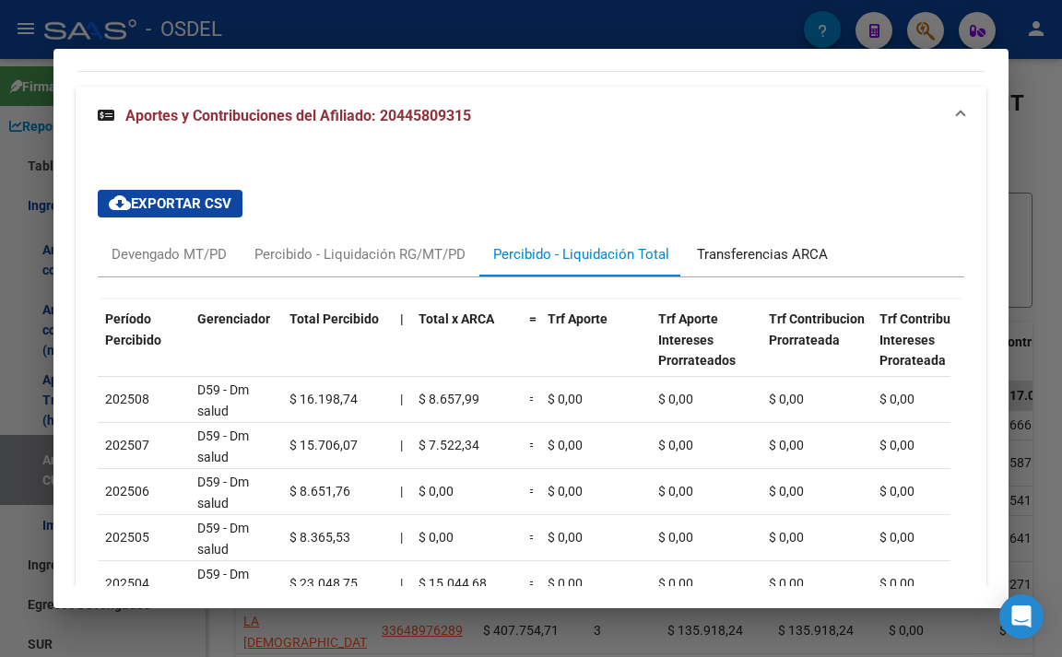
click at [752, 265] on div "Transferencias ARCA" at bounding box center [762, 254] width 131 height 20
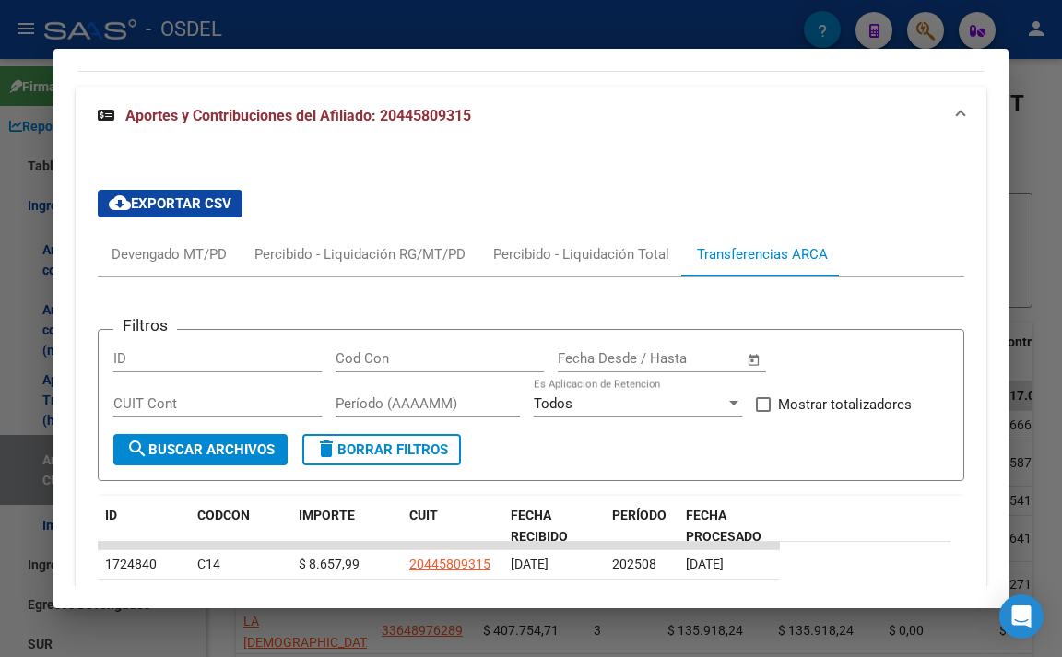
click at [557, 30] on div at bounding box center [531, 328] width 1062 height 657
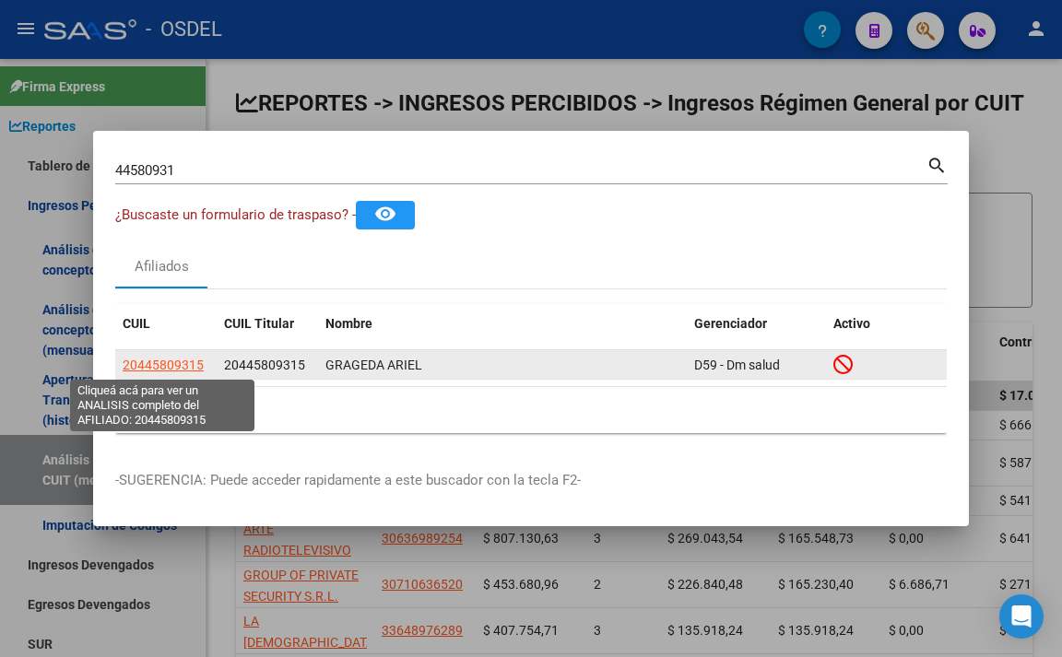
click at [171, 364] on span "20445809315" at bounding box center [163, 365] width 81 height 15
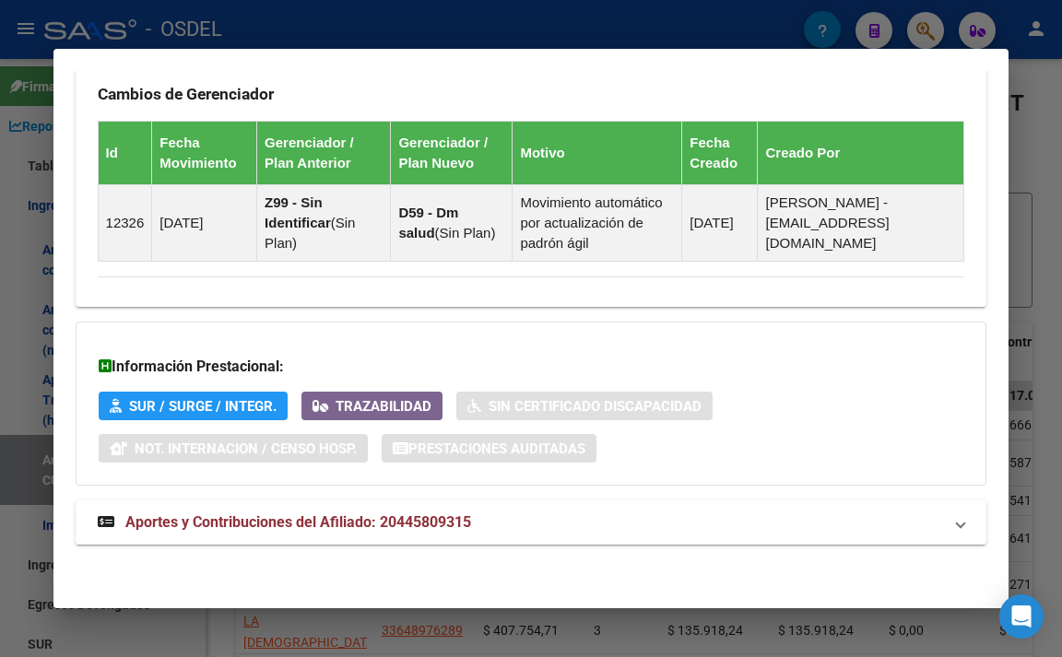
scroll to position [1320, 0]
click at [375, 514] on span "Aportes y Contribuciones del Afiliado: 20445809315" at bounding box center [298, 523] width 346 height 18
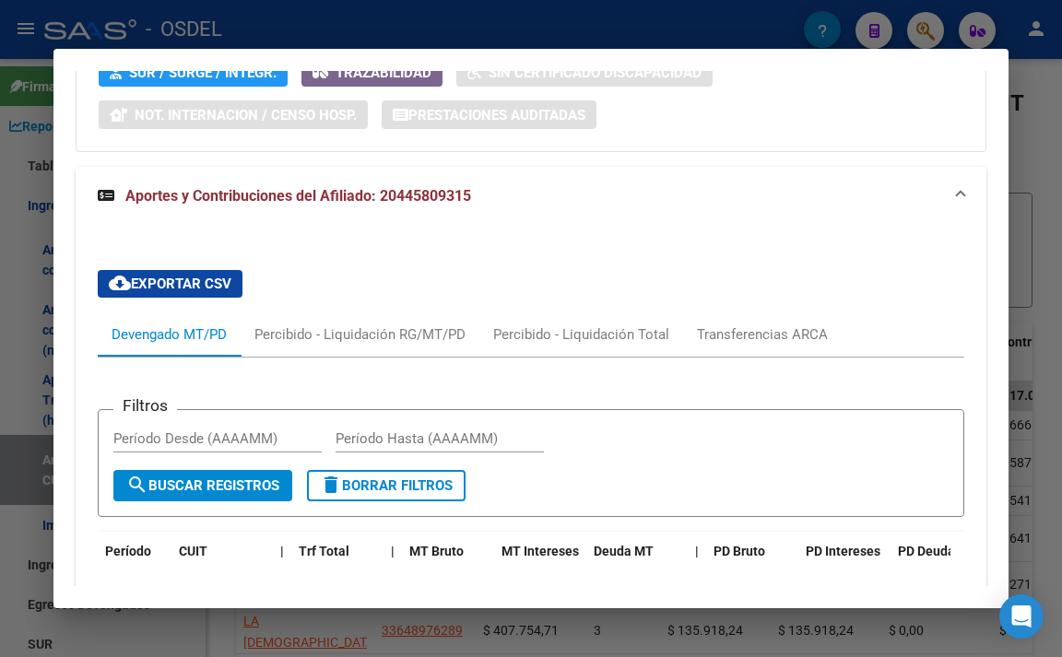
scroll to position [1889, 0]
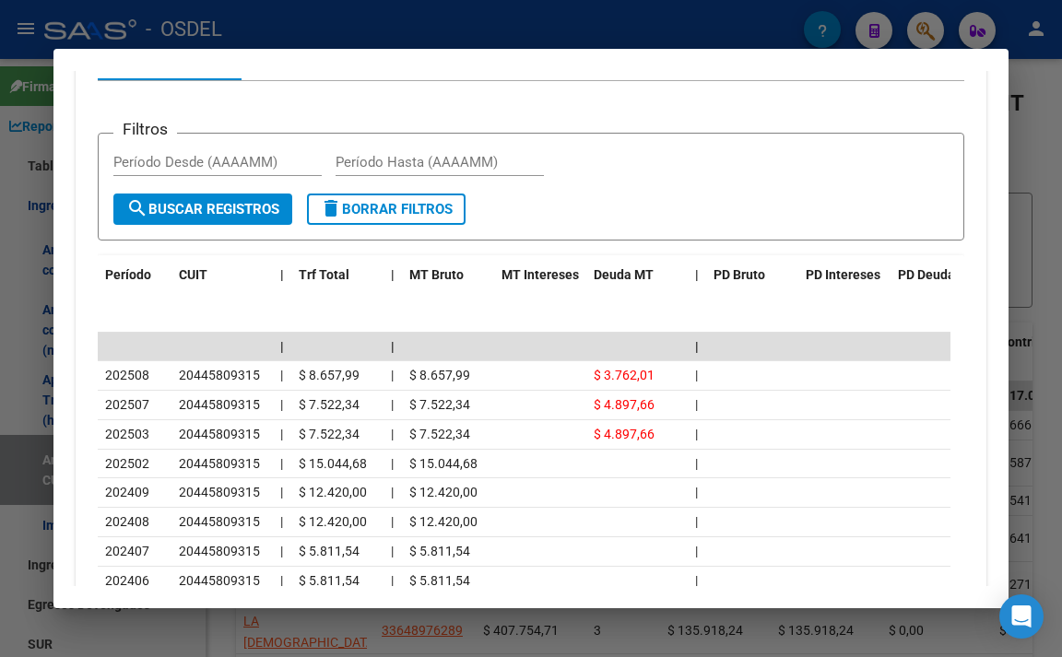
click at [337, 80] on div "Percibido - Liquidación RG/MT/PD" at bounding box center [360, 58] width 239 height 44
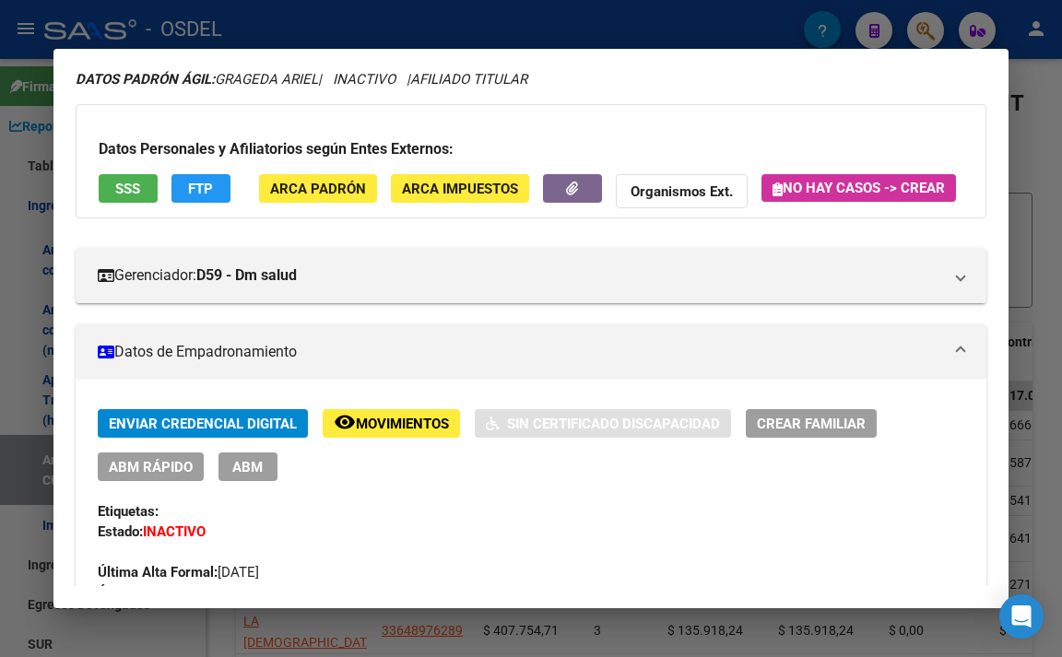
scroll to position [45, 0]
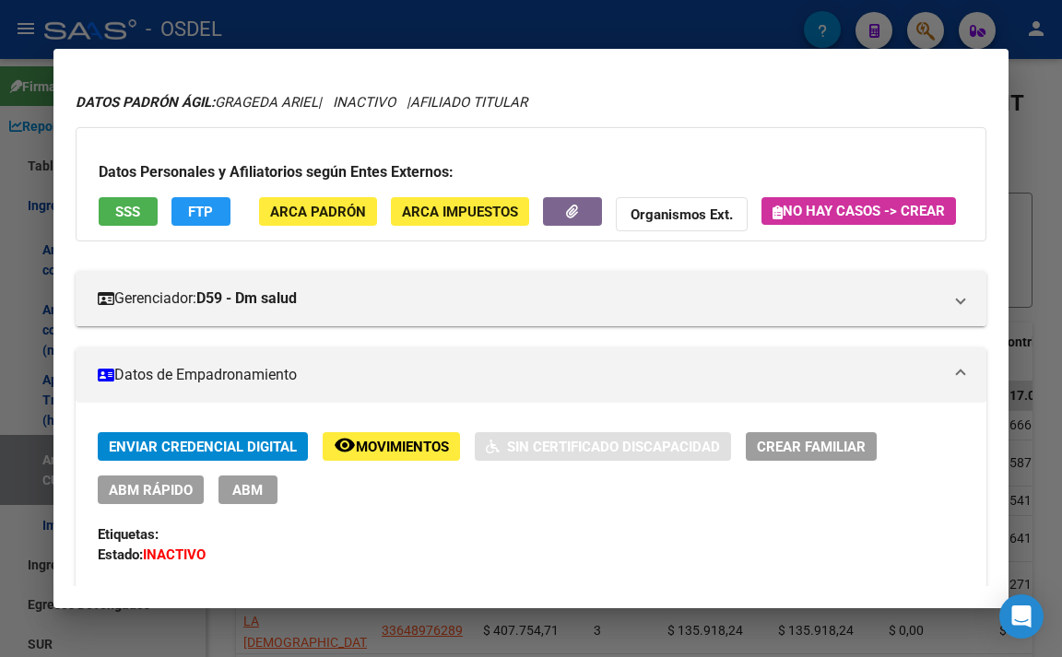
click at [204, 204] on span "FTP" at bounding box center [200, 212] width 25 height 17
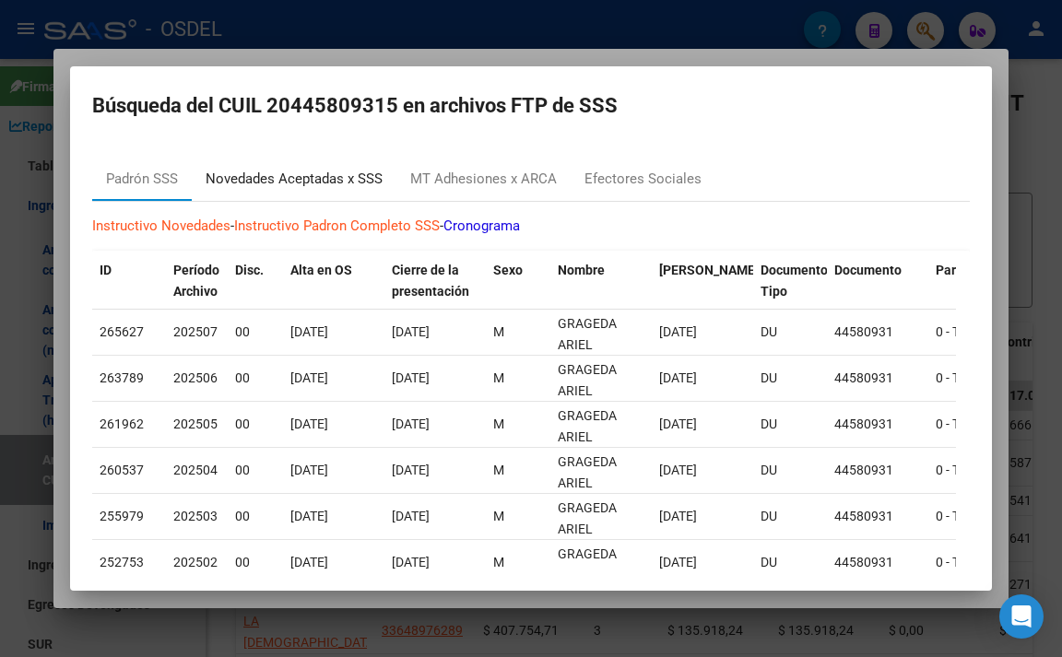
click at [284, 175] on div "Novedades Aceptadas x SSS" at bounding box center [294, 179] width 177 height 21
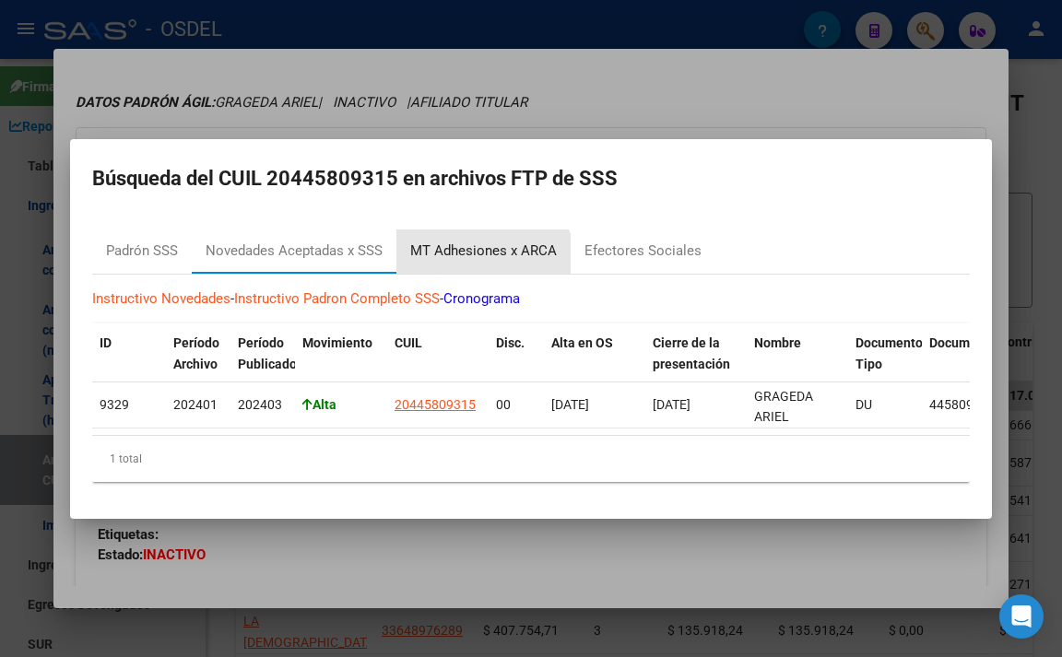
click at [468, 259] on div "MT Adhesiones x ARCA" at bounding box center [484, 252] width 174 height 44
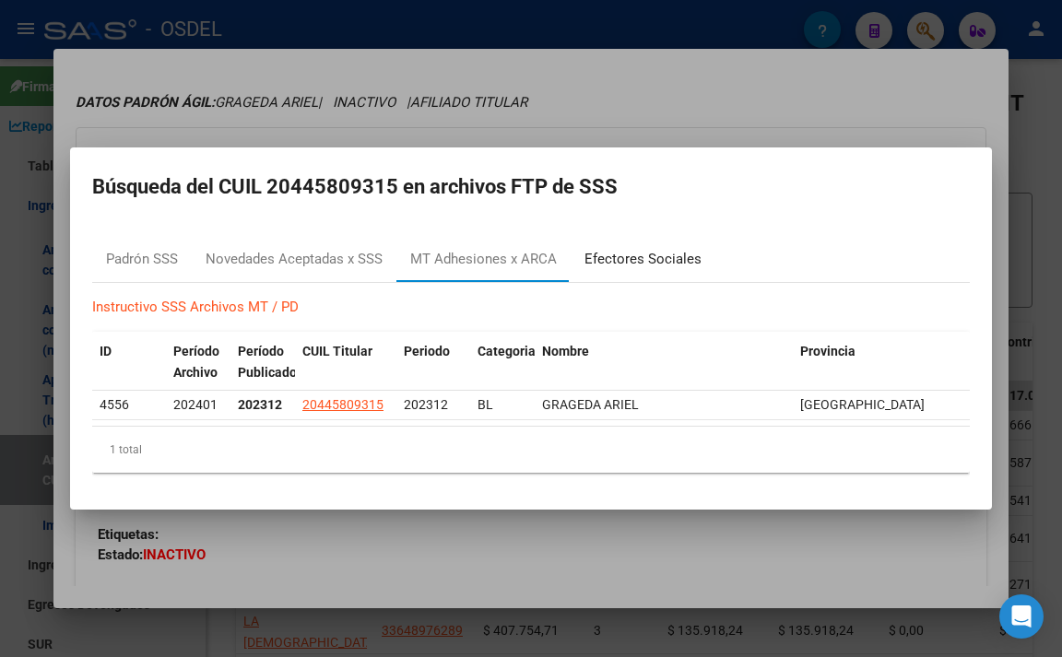
click at [649, 270] on div "Efectores Sociales" at bounding box center [643, 260] width 145 height 44
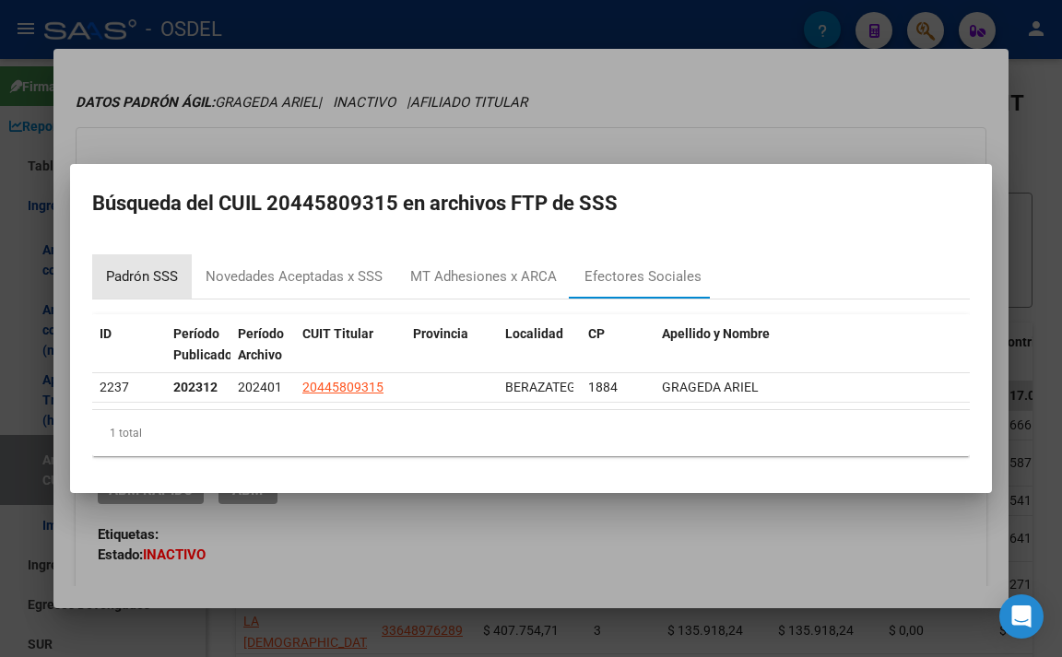
click at [169, 267] on div "Padrón SSS" at bounding box center [142, 276] width 72 height 21
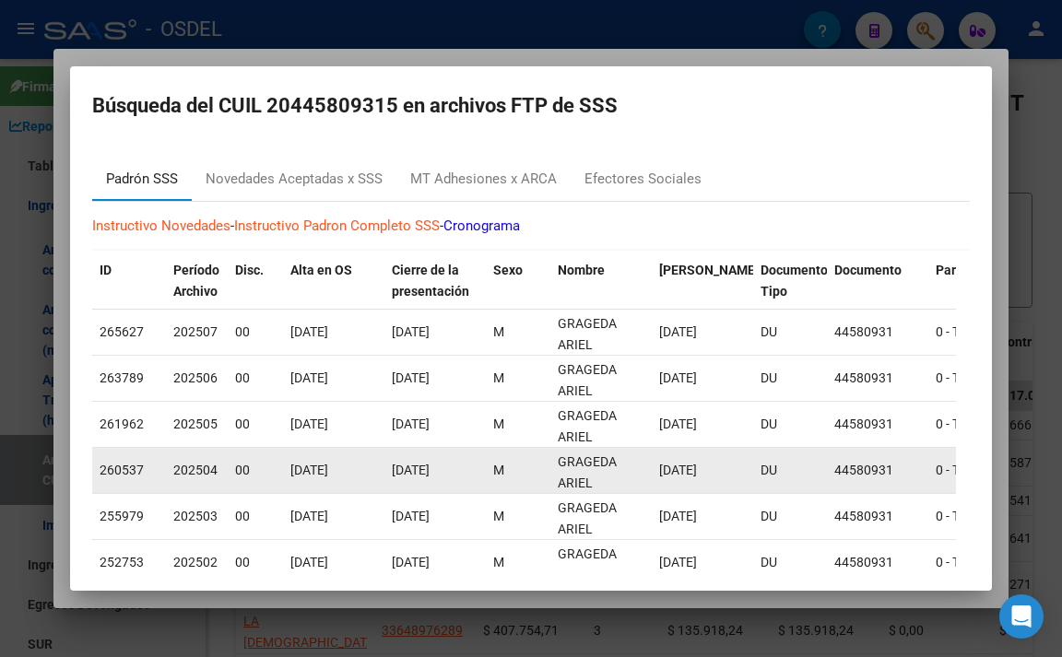
scroll to position [284, 0]
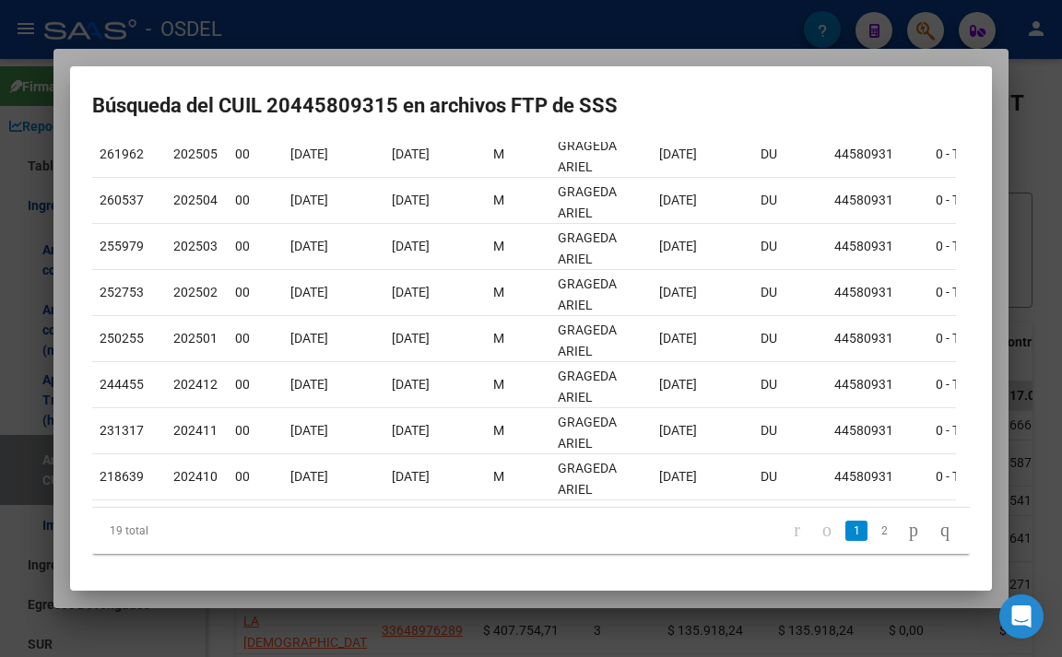
click at [603, 51] on div at bounding box center [531, 328] width 1062 height 657
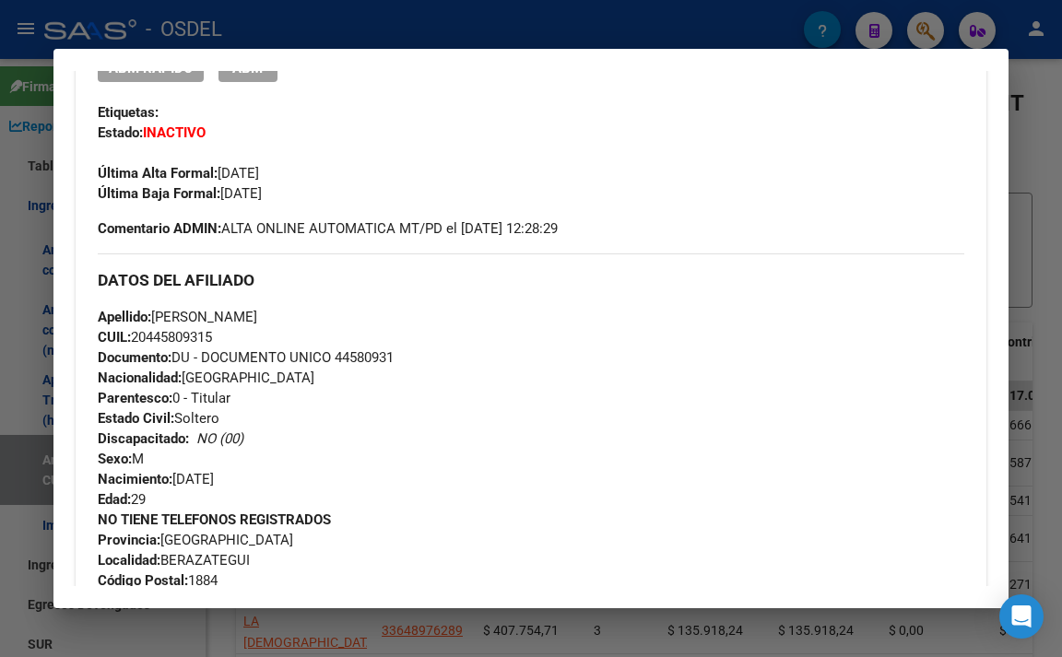
scroll to position [402, 0]
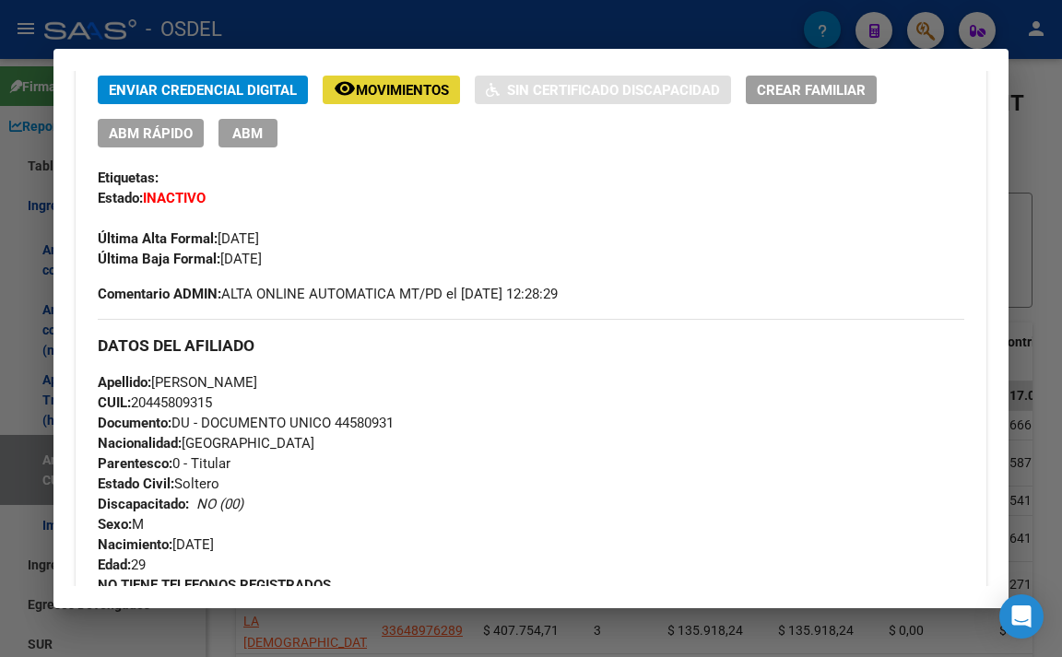
click at [348, 100] on mat-icon "remove_red_eye" at bounding box center [345, 88] width 22 height 22
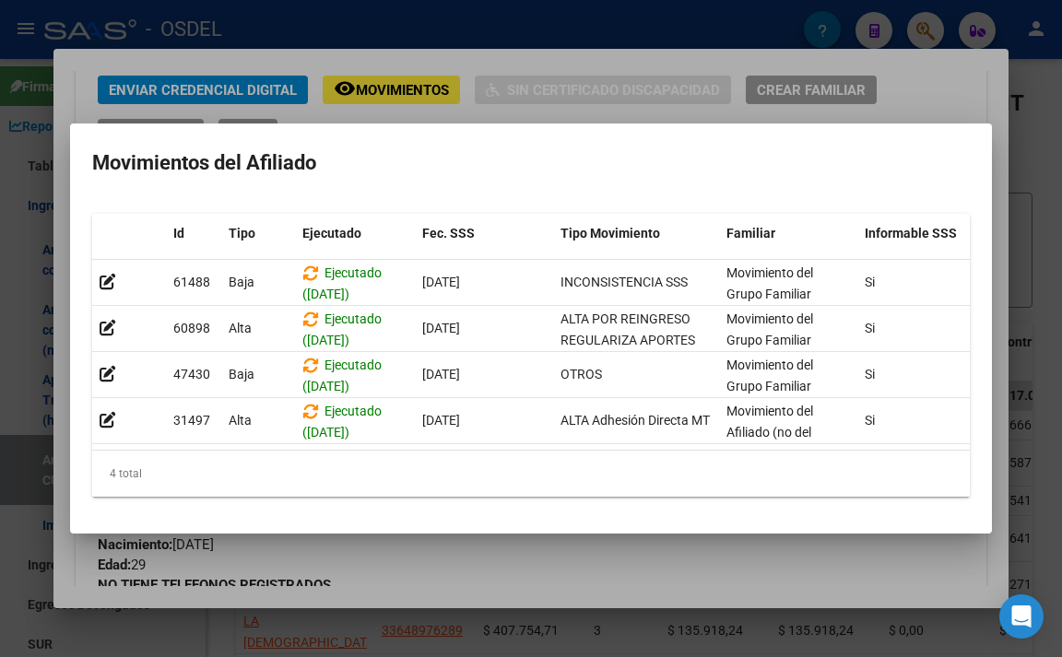
click at [563, 82] on div at bounding box center [531, 328] width 1062 height 657
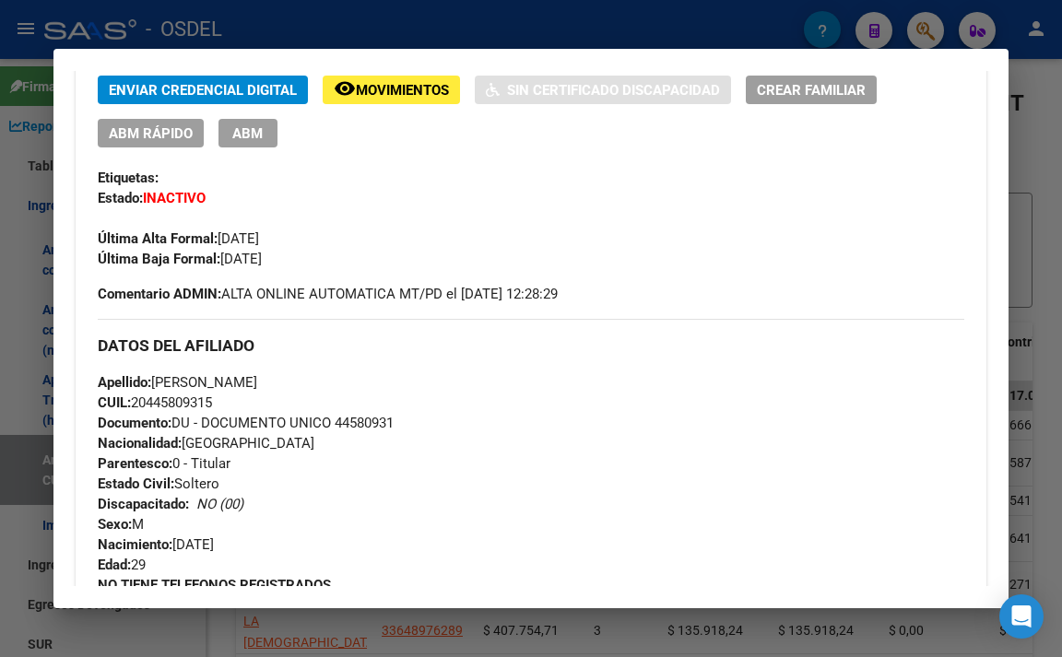
click at [555, 35] on div at bounding box center [531, 328] width 1062 height 657
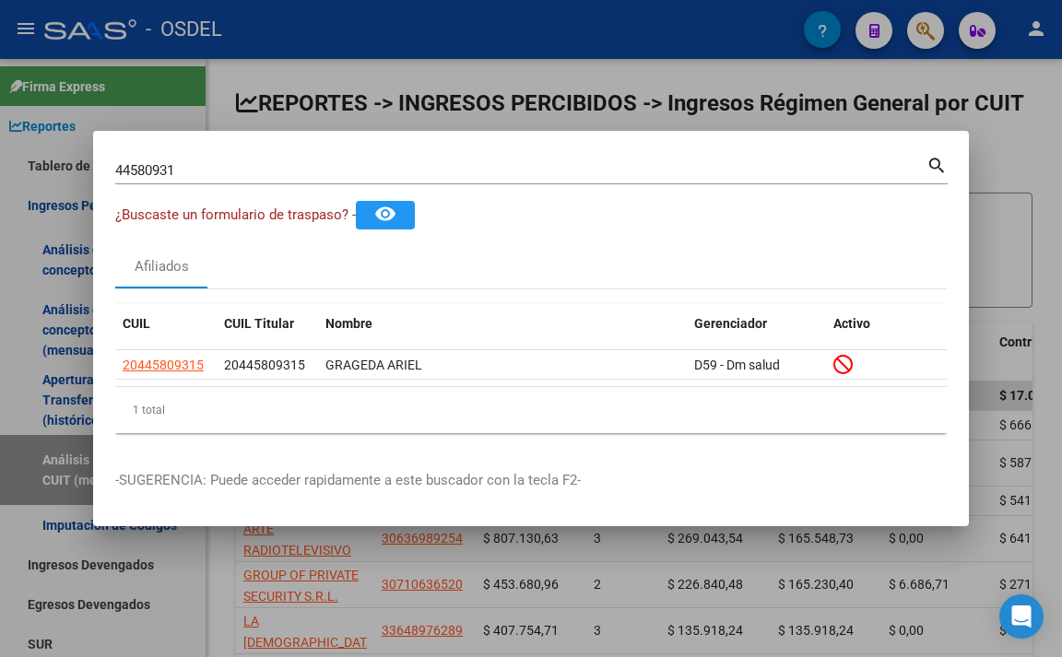
click at [547, 121] on div at bounding box center [531, 328] width 1062 height 657
